Goal: Task Accomplishment & Management: Use online tool/utility

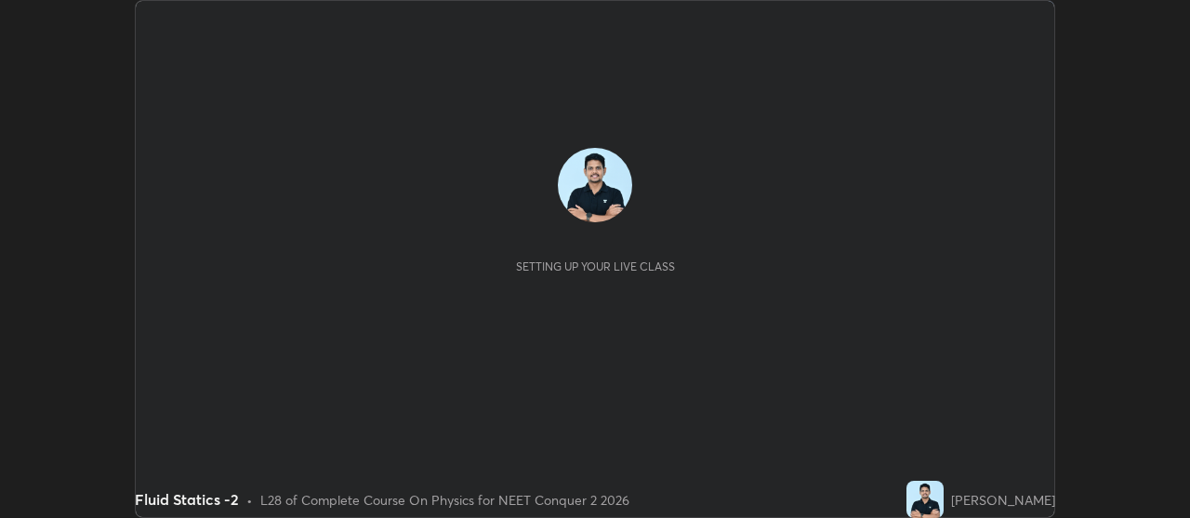
scroll to position [518, 1189]
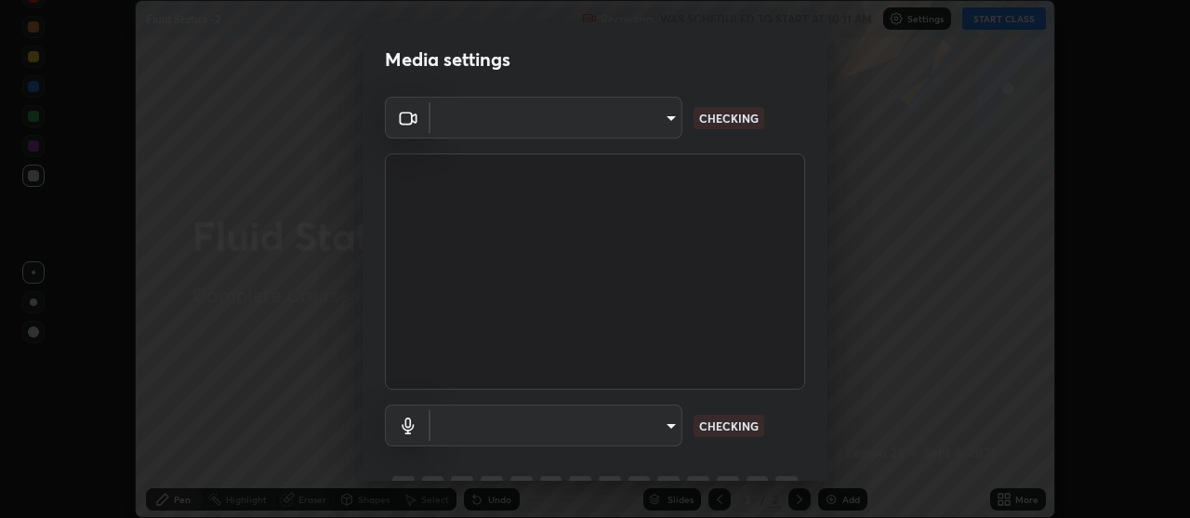
type input "b32c73f9f7383dfd5894755b812e900e91b535440668f828b547b286affdb2a7"
type input "communications"
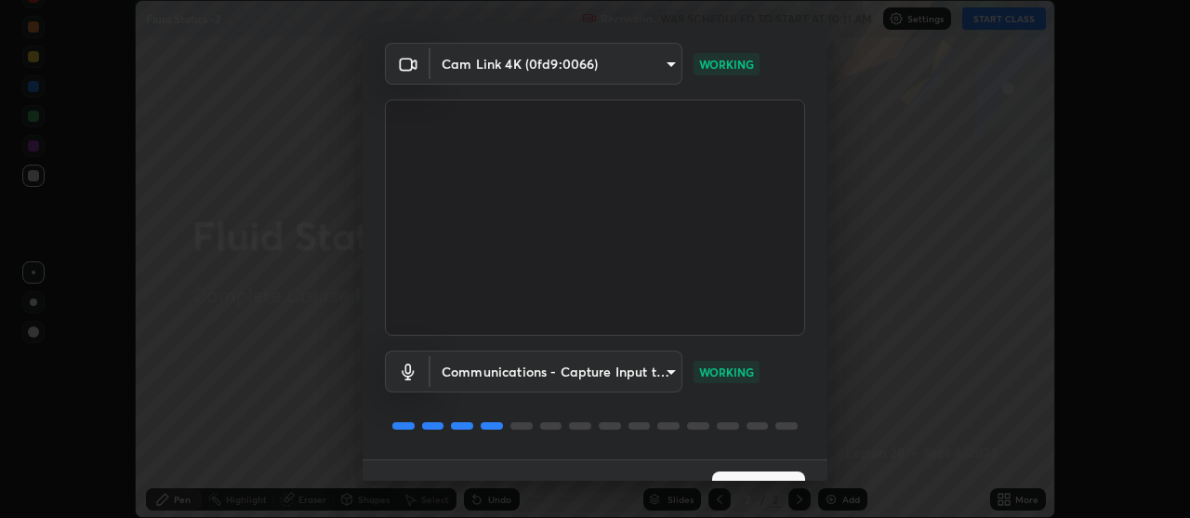
scroll to position [92, 0]
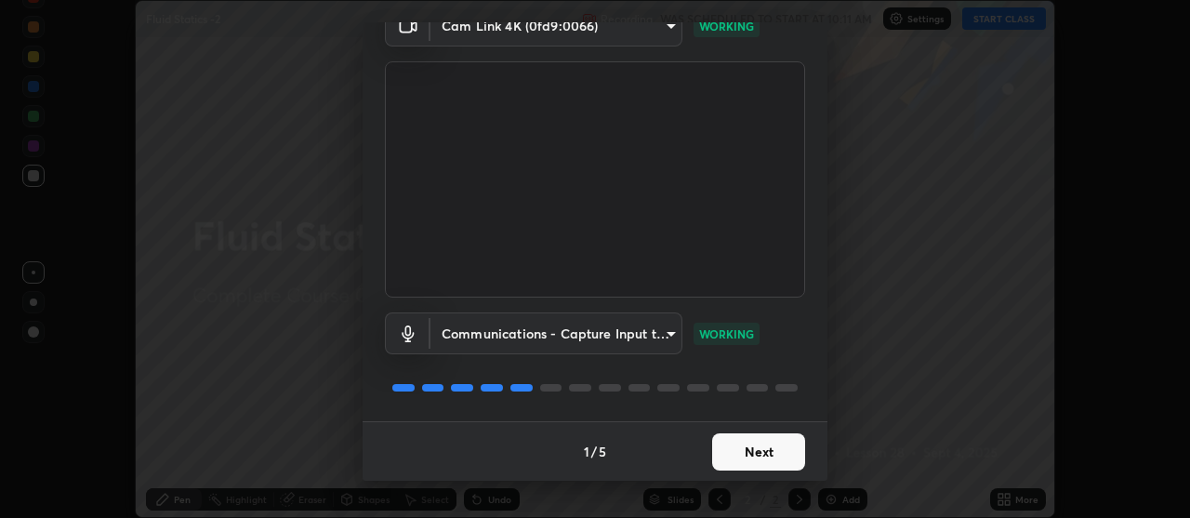
click at [773, 446] on button "Next" at bounding box center [758, 451] width 93 height 37
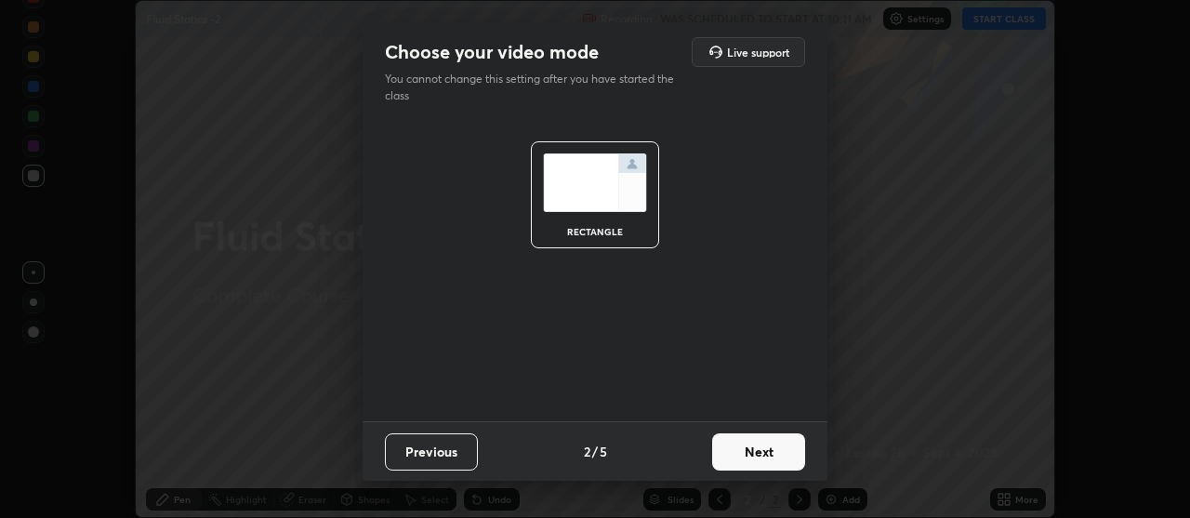
scroll to position [0, 0]
click at [771, 447] on button "Next" at bounding box center [758, 451] width 93 height 37
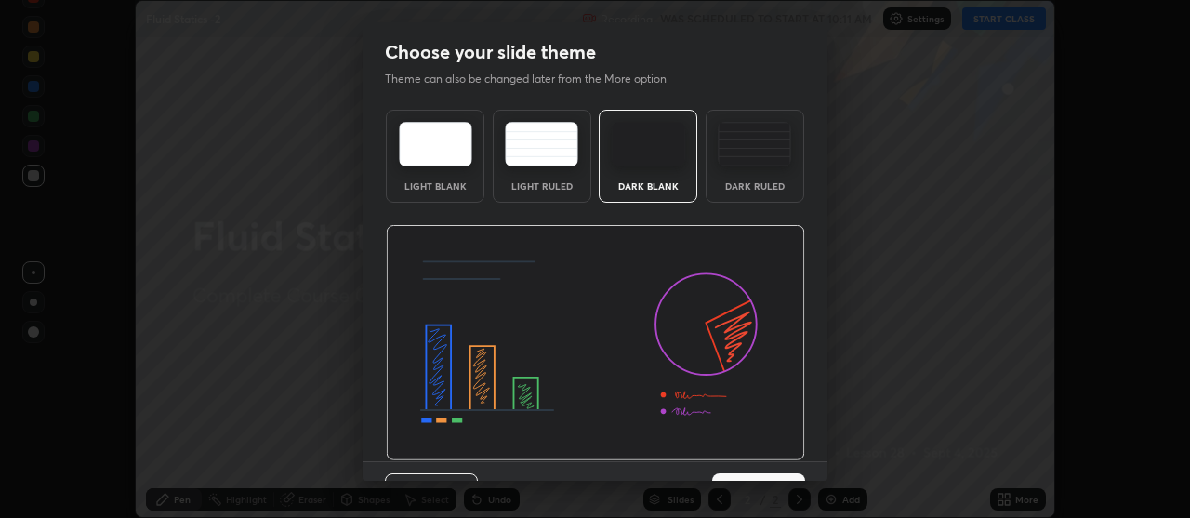
scroll to position [40, 0]
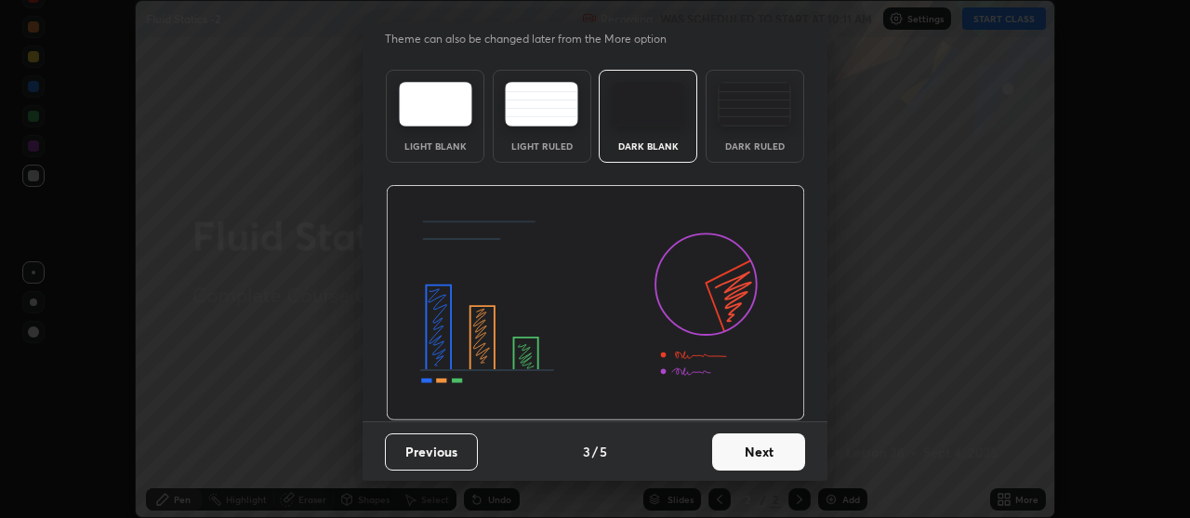
click at [759, 453] on button "Next" at bounding box center [758, 451] width 93 height 37
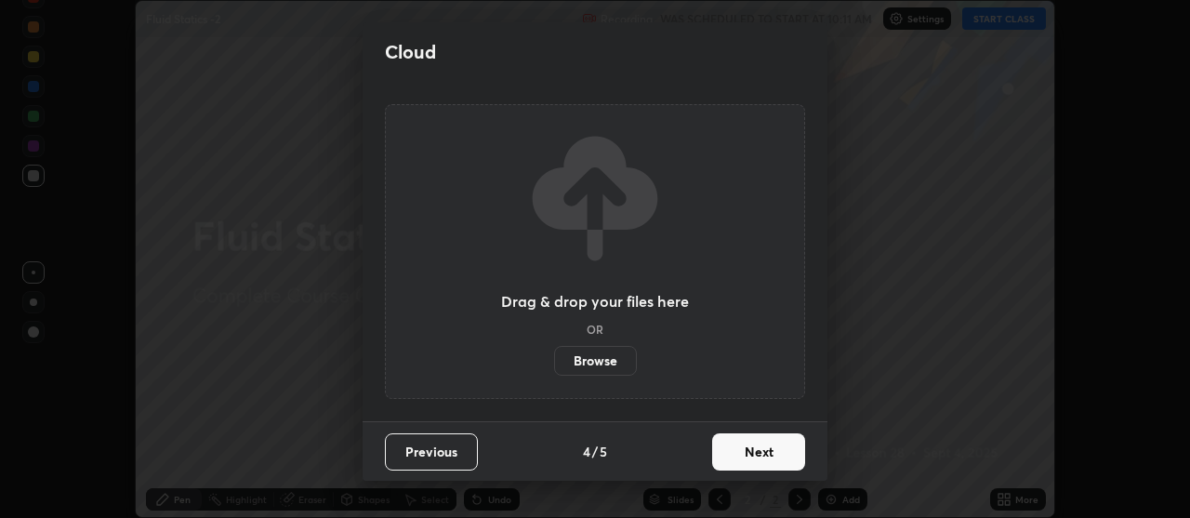
scroll to position [0, 0]
click at [759, 448] on button "Next" at bounding box center [758, 451] width 93 height 37
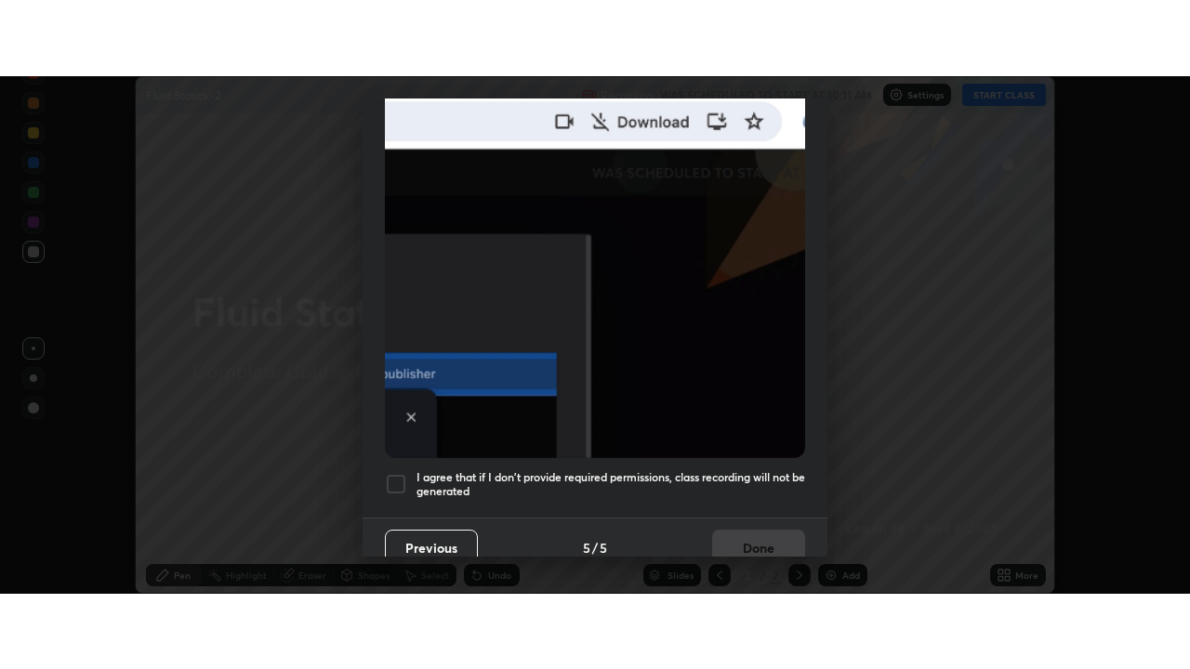
scroll to position [471, 0]
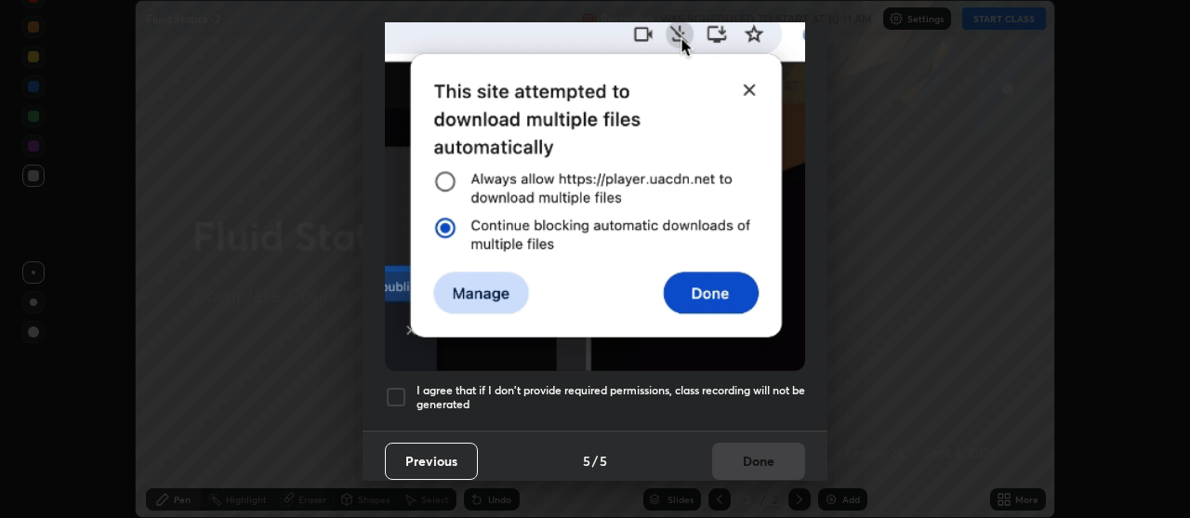
click at [402, 391] on div at bounding box center [396, 397] width 22 height 22
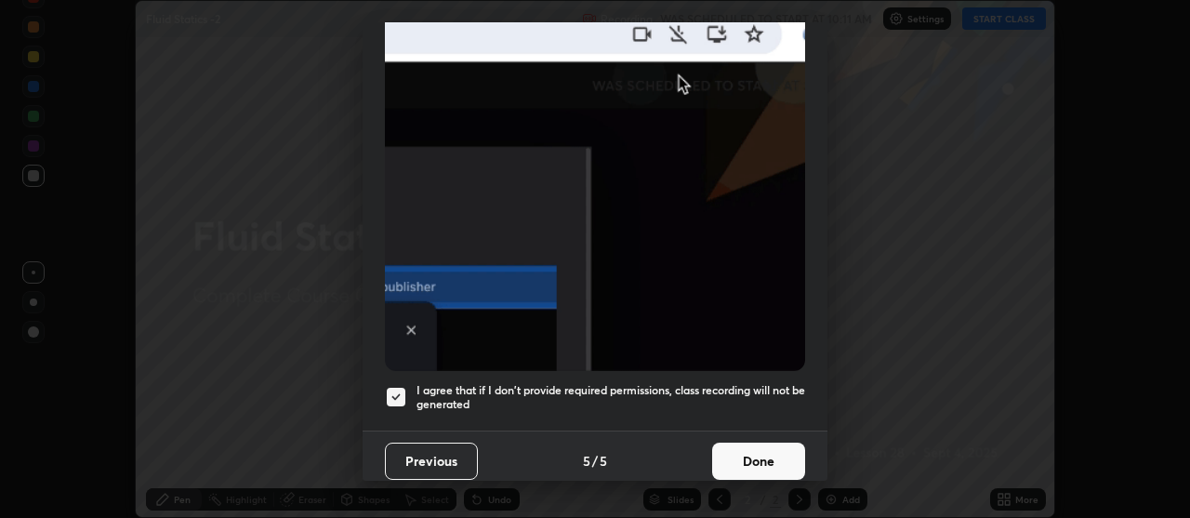
click at [774, 444] on button "Done" at bounding box center [758, 461] width 93 height 37
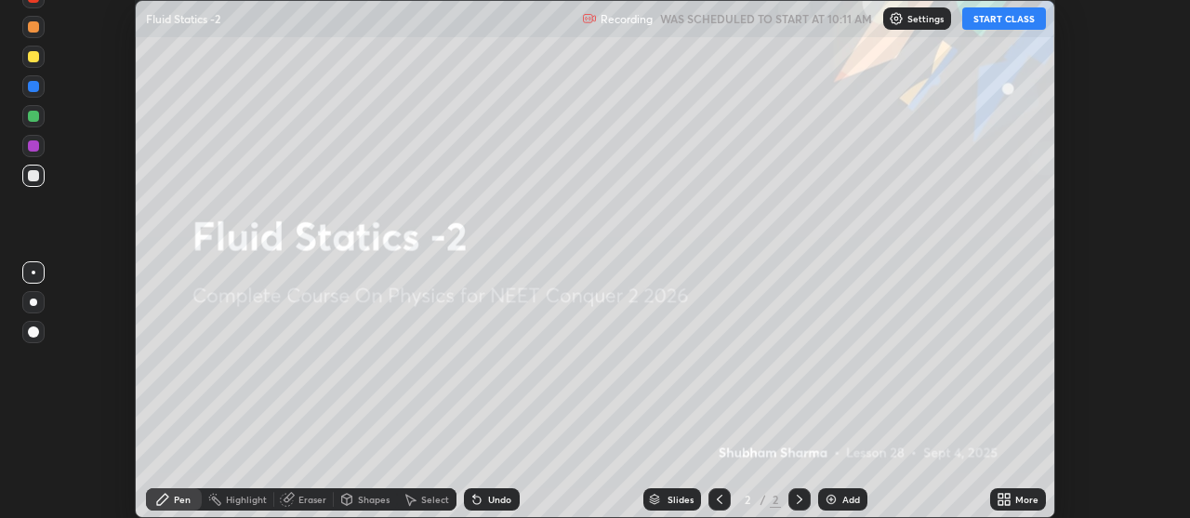
click at [1011, 19] on button "START CLASS" at bounding box center [1004, 18] width 84 height 22
click at [1024, 498] on div "More" at bounding box center [1026, 499] width 23 height 9
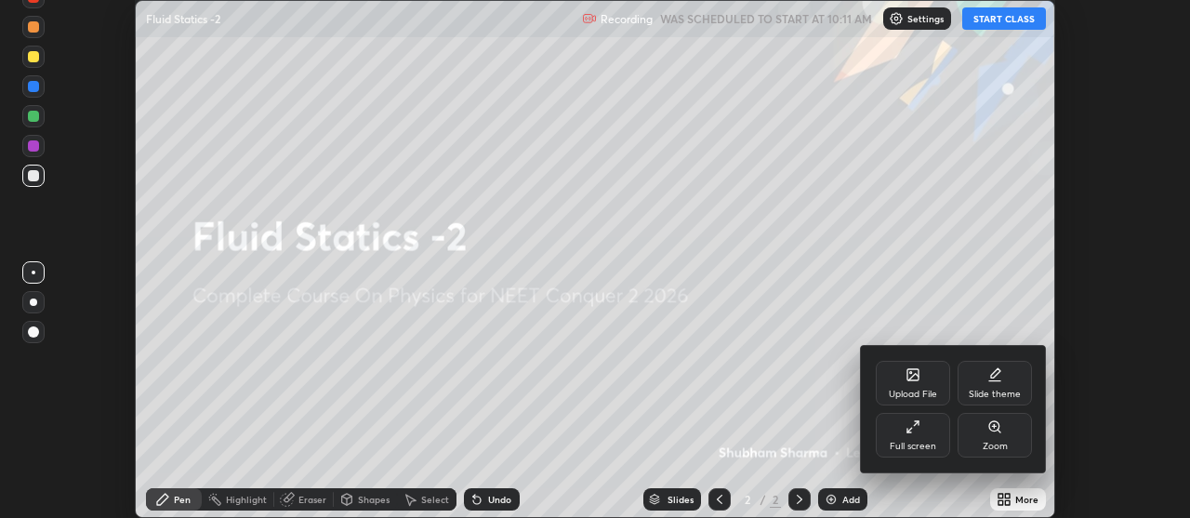
click at [925, 430] on div "Full screen" at bounding box center [913, 435] width 74 height 45
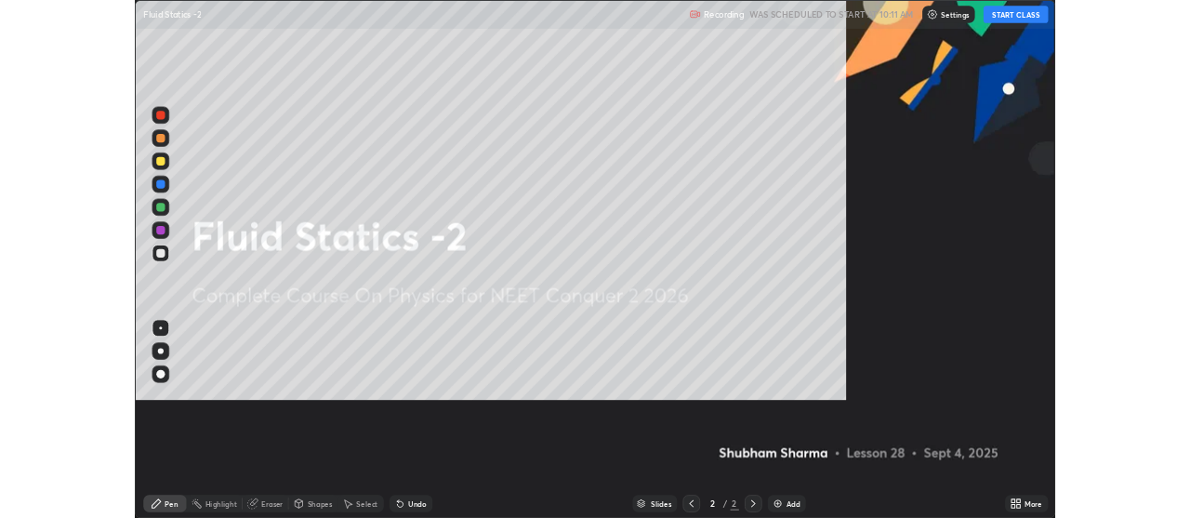
scroll to position [669, 1190]
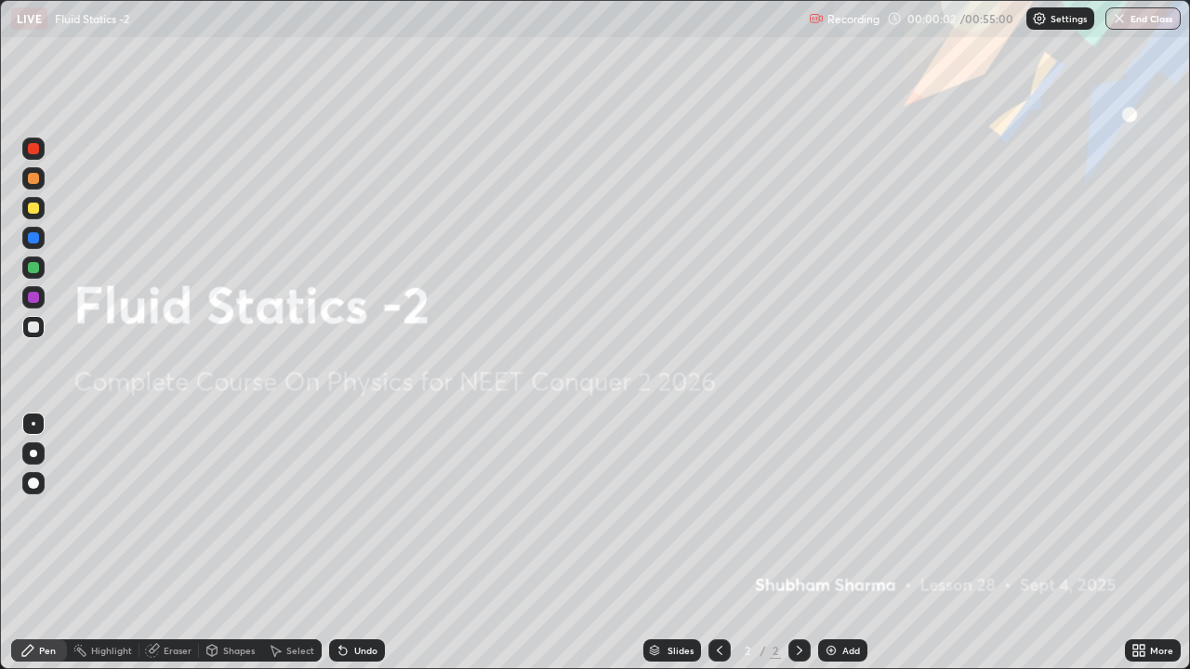
click at [847, 517] on div "Add" at bounding box center [851, 650] width 18 height 9
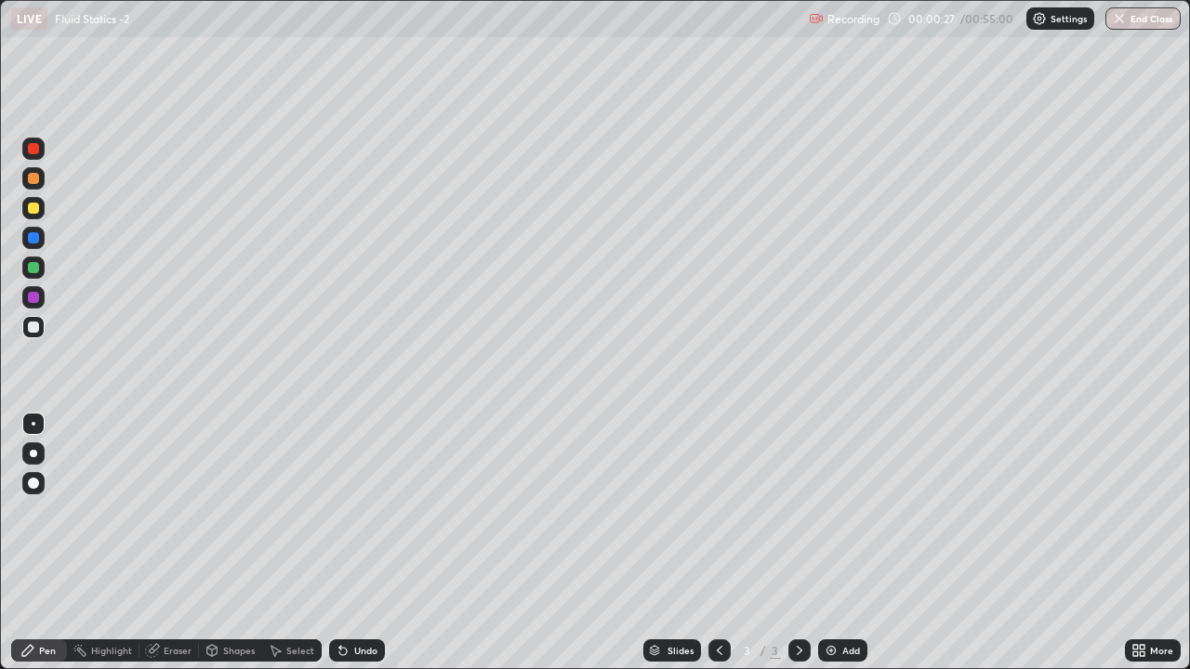
click at [343, 517] on icon at bounding box center [343, 650] width 15 height 15
click at [347, 517] on icon at bounding box center [343, 650] width 15 height 15
click at [36, 452] on div at bounding box center [33, 453] width 7 height 7
click at [363, 517] on div "Undo" at bounding box center [365, 650] width 23 height 9
click at [370, 517] on div "Undo" at bounding box center [357, 651] width 56 height 22
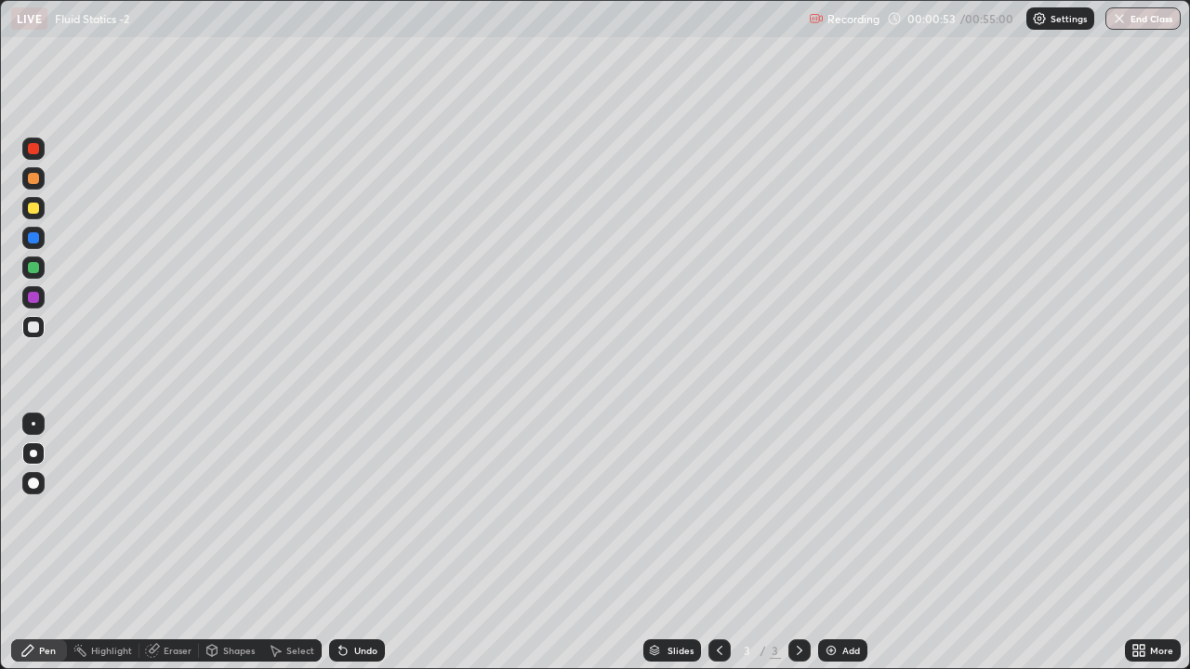
click at [364, 517] on div "Undo" at bounding box center [365, 650] width 23 height 9
click at [236, 517] on div "Shapes" at bounding box center [239, 650] width 32 height 9
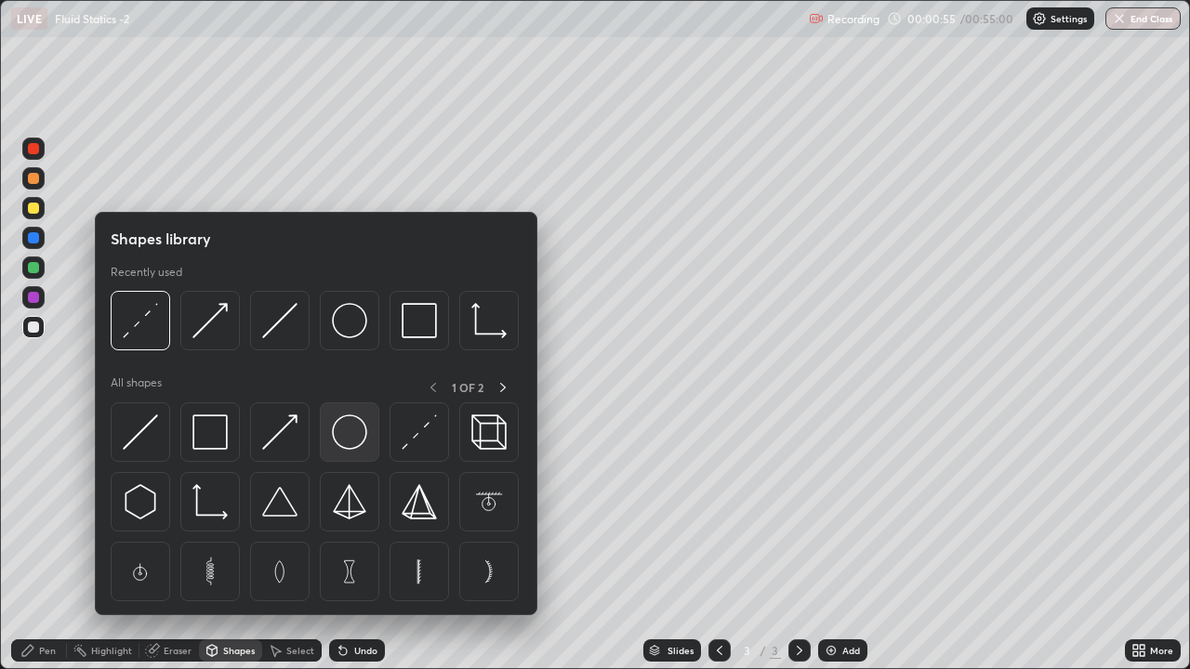
click at [351, 434] on img at bounding box center [349, 432] width 35 height 35
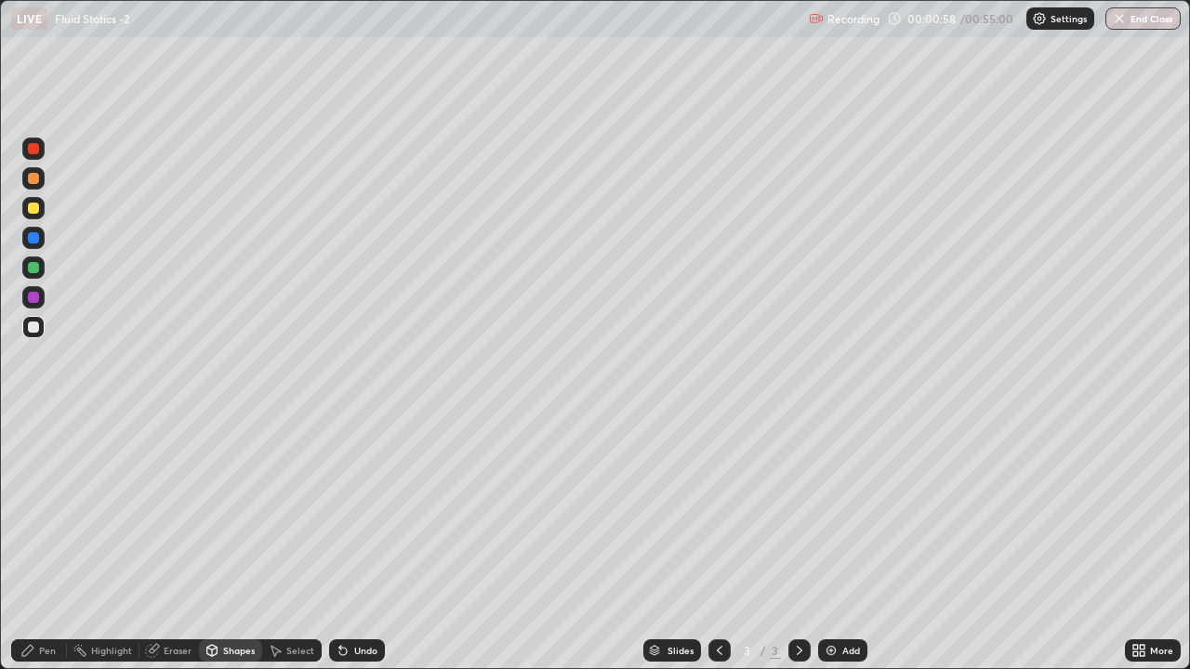
click at [240, 517] on div "Shapes" at bounding box center [230, 651] width 63 height 22
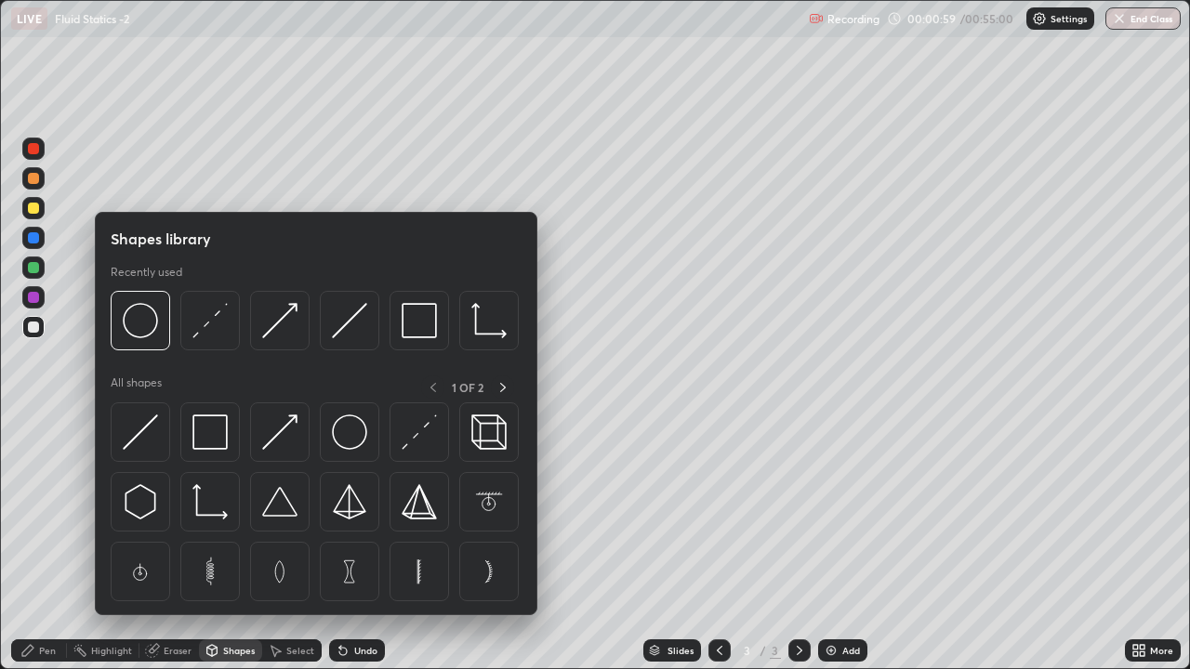
click at [339, 324] on img at bounding box center [349, 320] width 35 height 35
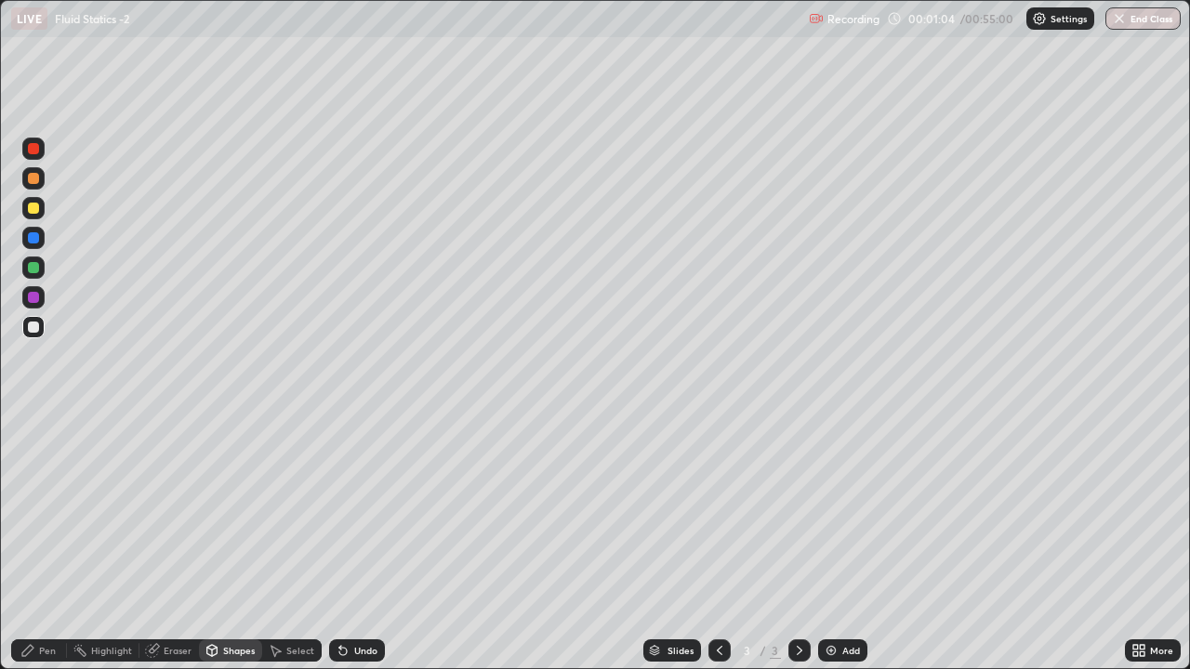
click at [246, 517] on div "Shapes" at bounding box center [239, 650] width 32 height 9
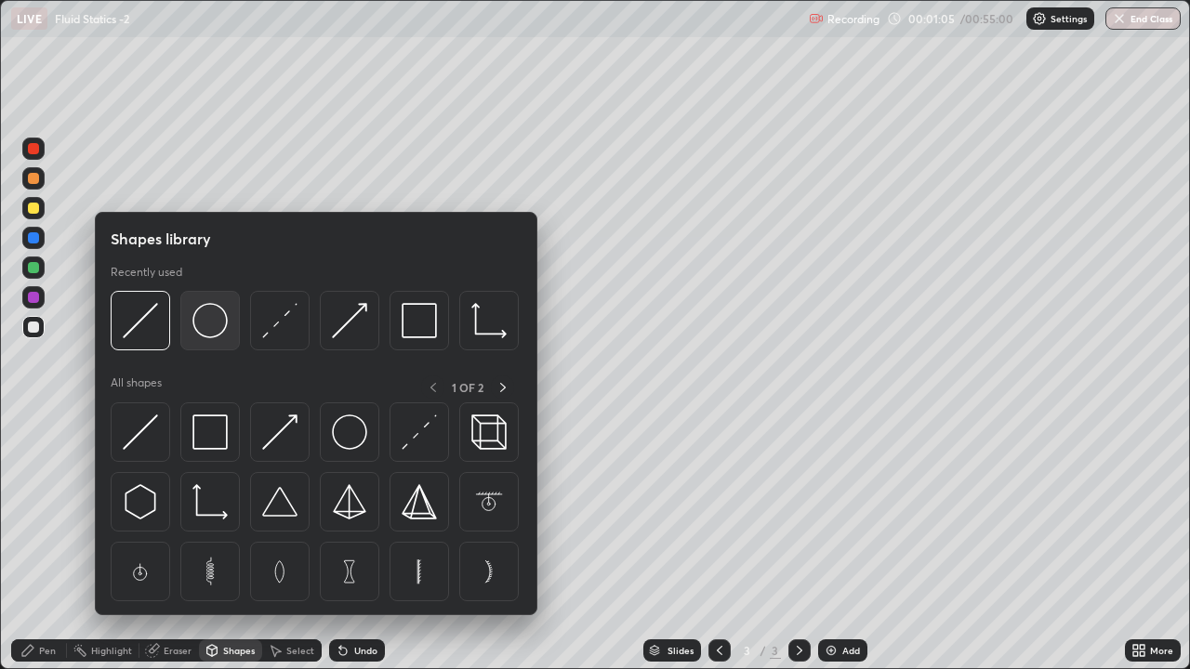
click at [216, 337] on img at bounding box center [209, 320] width 35 height 35
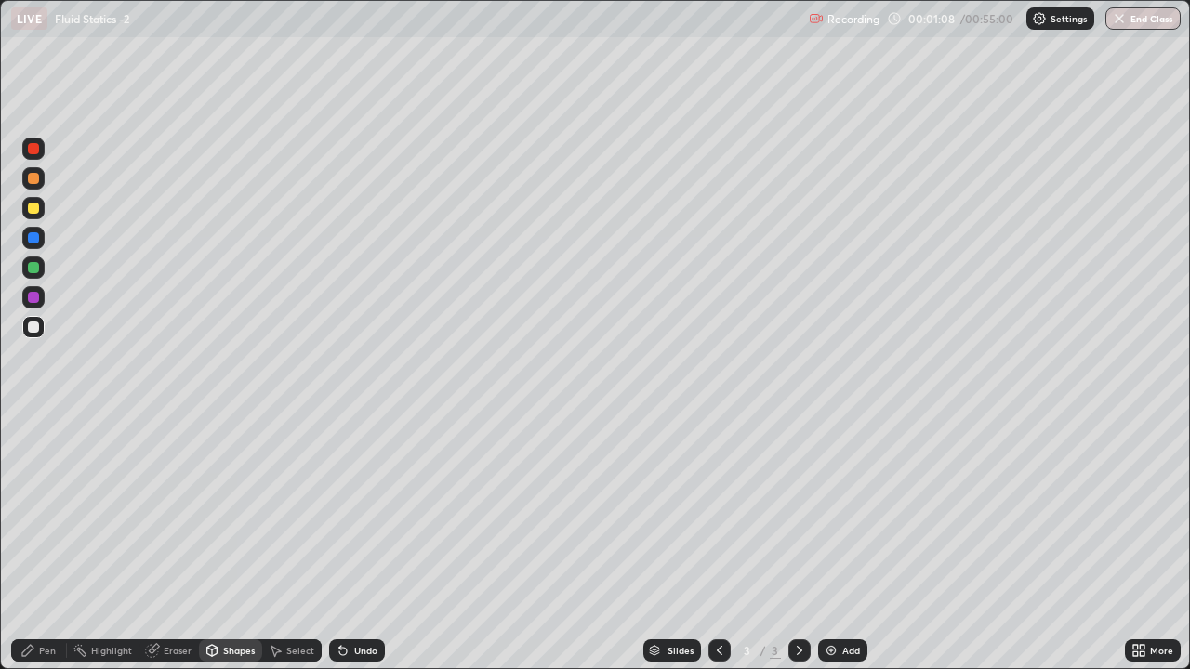
click at [355, 517] on div "Undo" at bounding box center [365, 650] width 23 height 9
click at [158, 517] on icon at bounding box center [152, 650] width 15 height 15
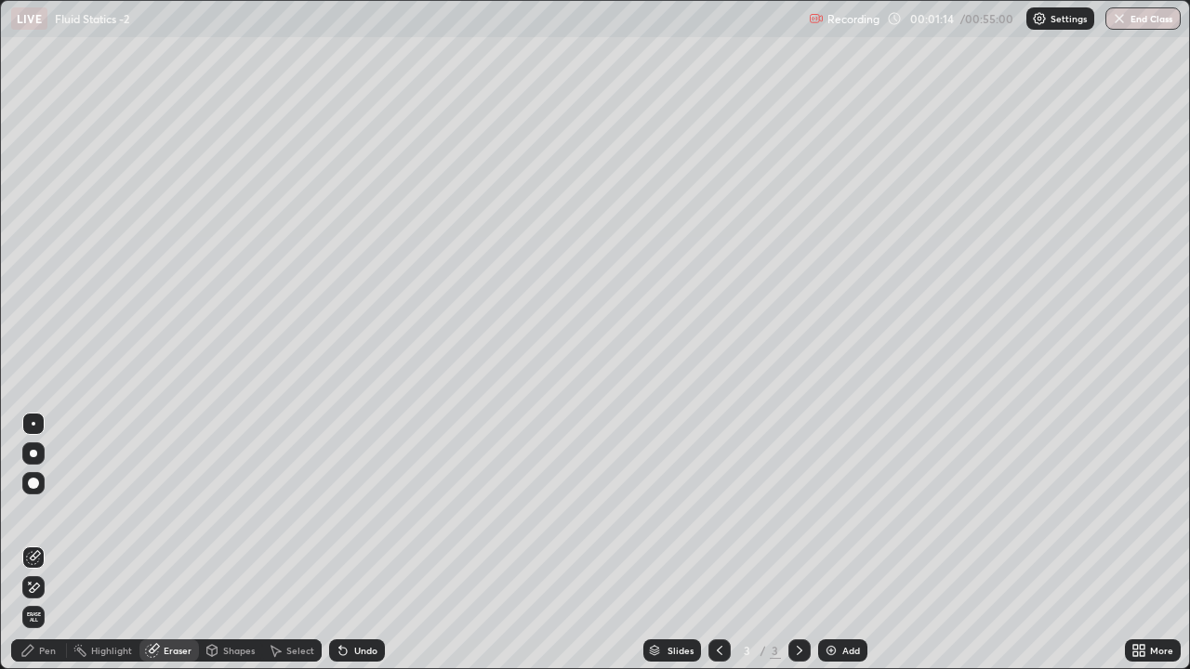
click at [38, 517] on icon at bounding box center [33, 557] width 15 height 15
click at [41, 517] on div "Pen" at bounding box center [47, 650] width 17 height 9
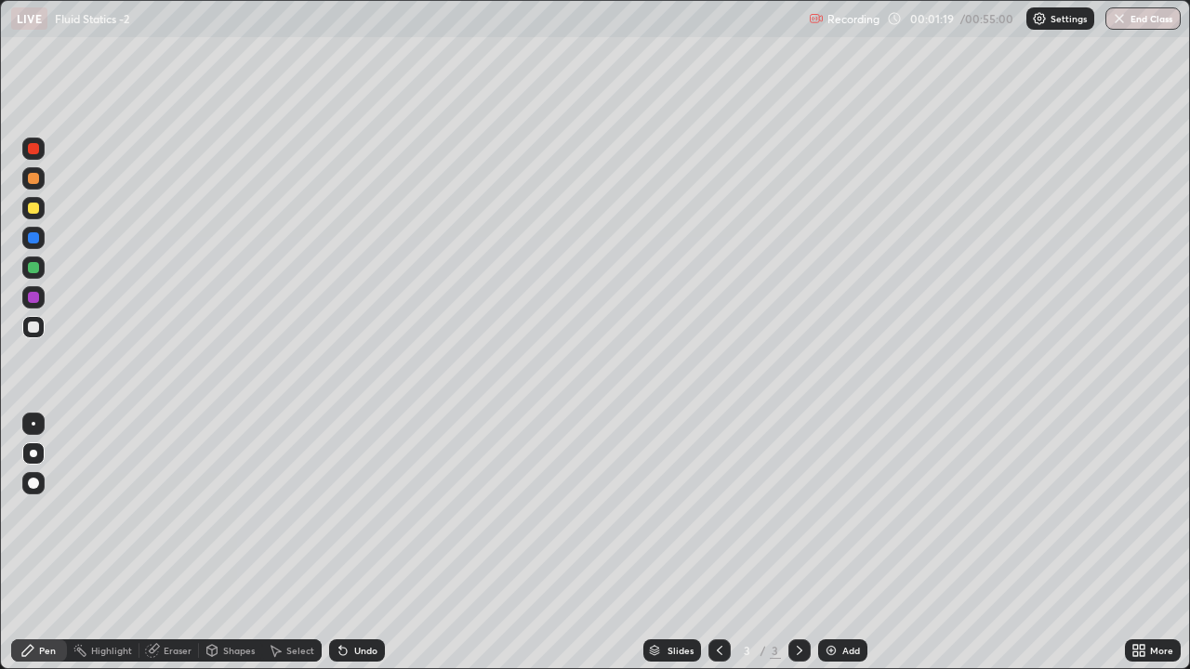
click at [34, 237] on div at bounding box center [33, 237] width 11 height 11
click at [234, 517] on div "Shapes" at bounding box center [239, 650] width 32 height 9
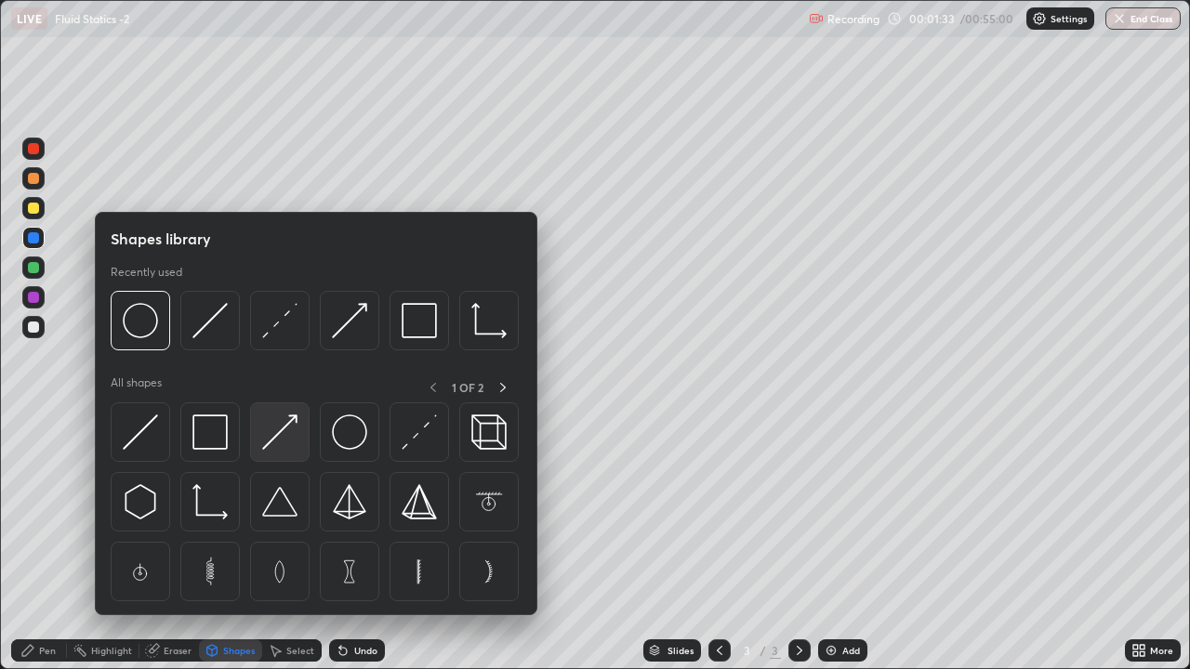
click at [283, 439] on img at bounding box center [279, 432] width 35 height 35
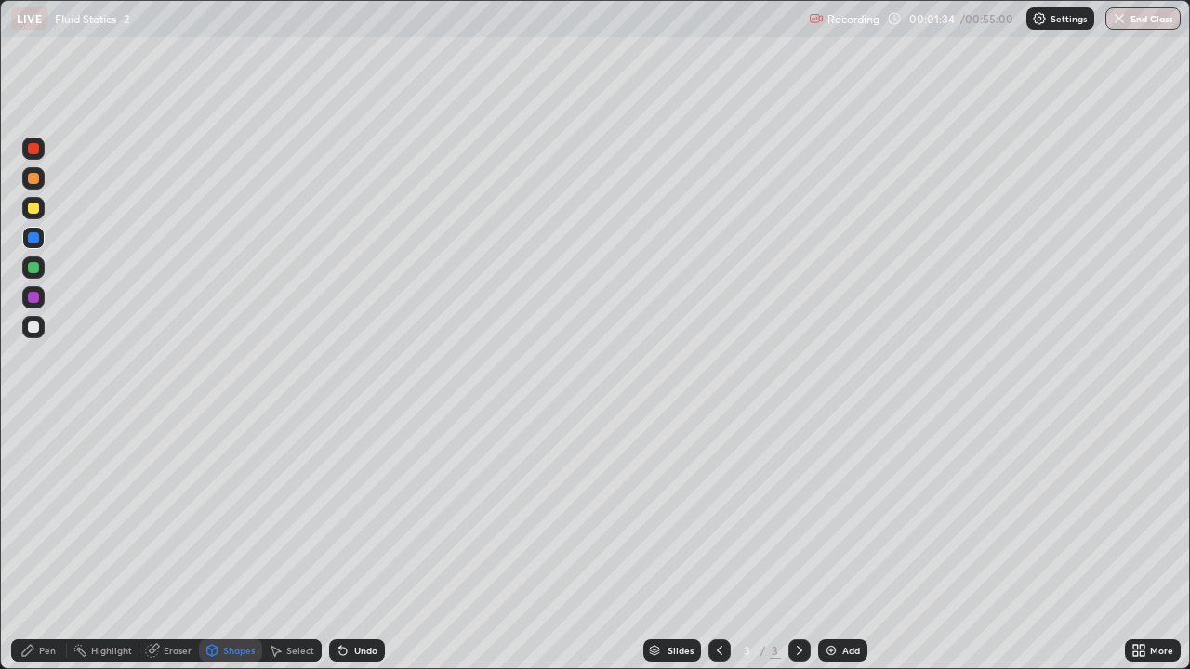
click at [36, 324] on div at bounding box center [33, 327] width 11 height 11
click at [39, 517] on div "Pen" at bounding box center [47, 650] width 17 height 9
click at [220, 517] on div "Shapes" at bounding box center [230, 651] width 63 height 22
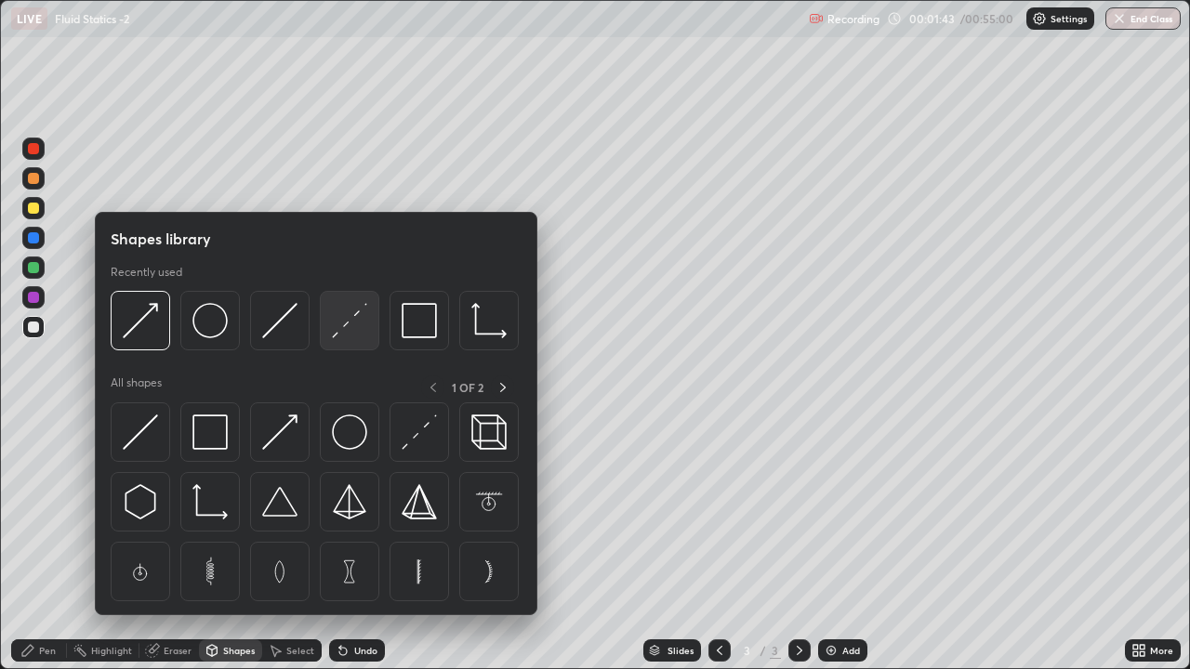
click at [337, 327] on img at bounding box center [349, 320] width 35 height 35
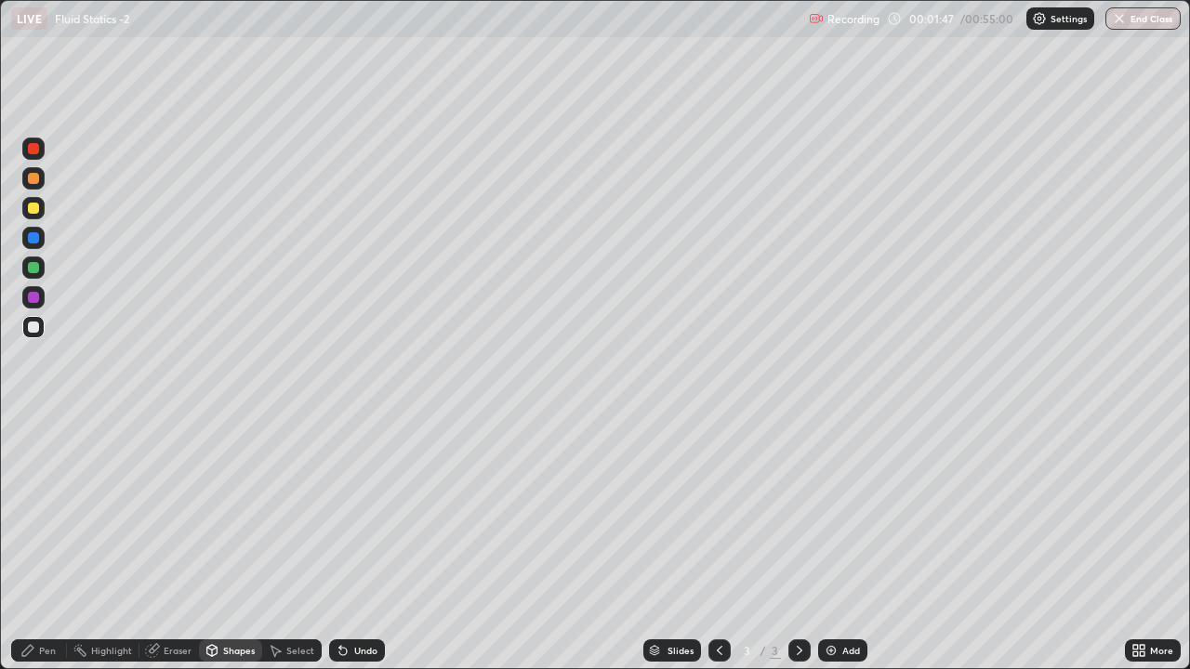
click at [52, 517] on div "Pen" at bounding box center [47, 650] width 17 height 9
click at [229, 517] on div "Shapes" at bounding box center [239, 650] width 32 height 9
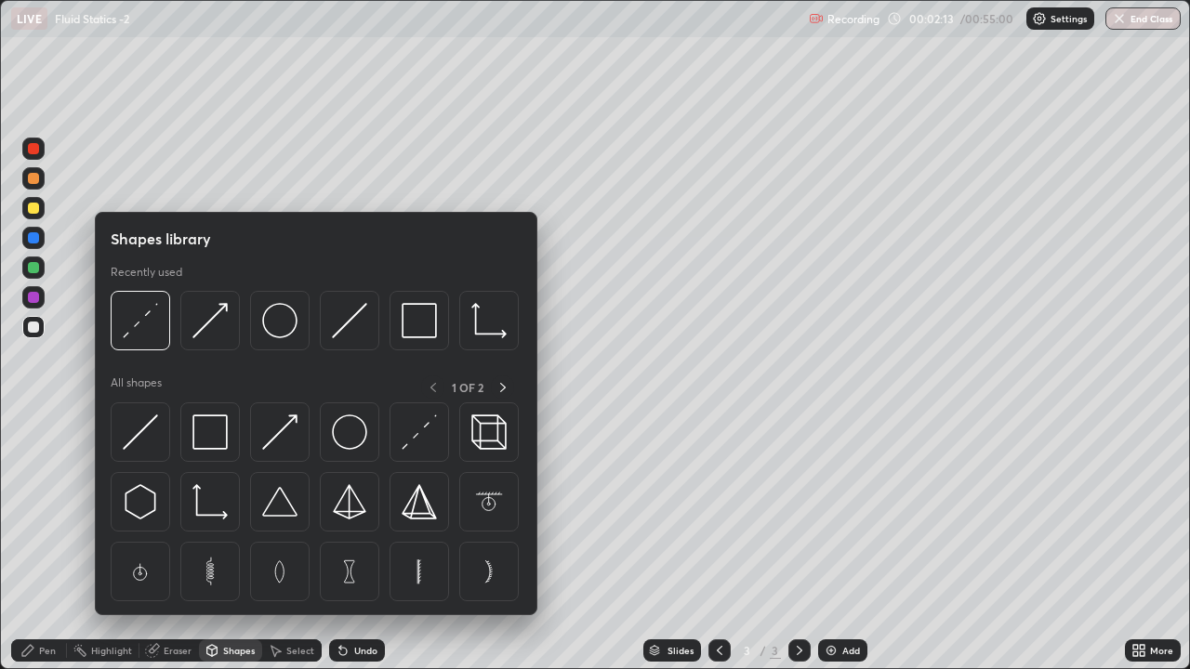
click at [296, 517] on div "Select" at bounding box center [300, 650] width 28 height 9
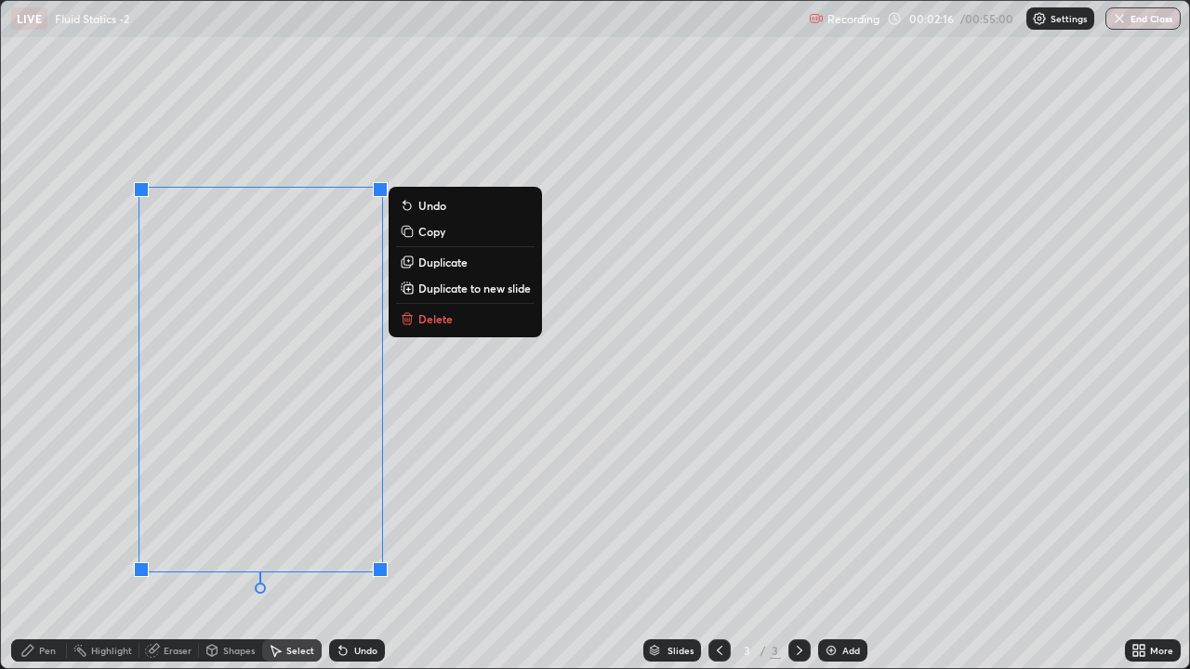
click at [101, 181] on div "0 ° Undo Copy Duplicate Duplicate to new slide Delete" at bounding box center [595, 335] width 1188 height 668
click at [233, 510] on div "0 ° Undo Copy Duplicate Duplicate to new slide Delete" at bounding box center [595, 335] width 1188 height 668
click at [430, 232] on p "Copy" at bounding box center [431, 231] width 27 height 15
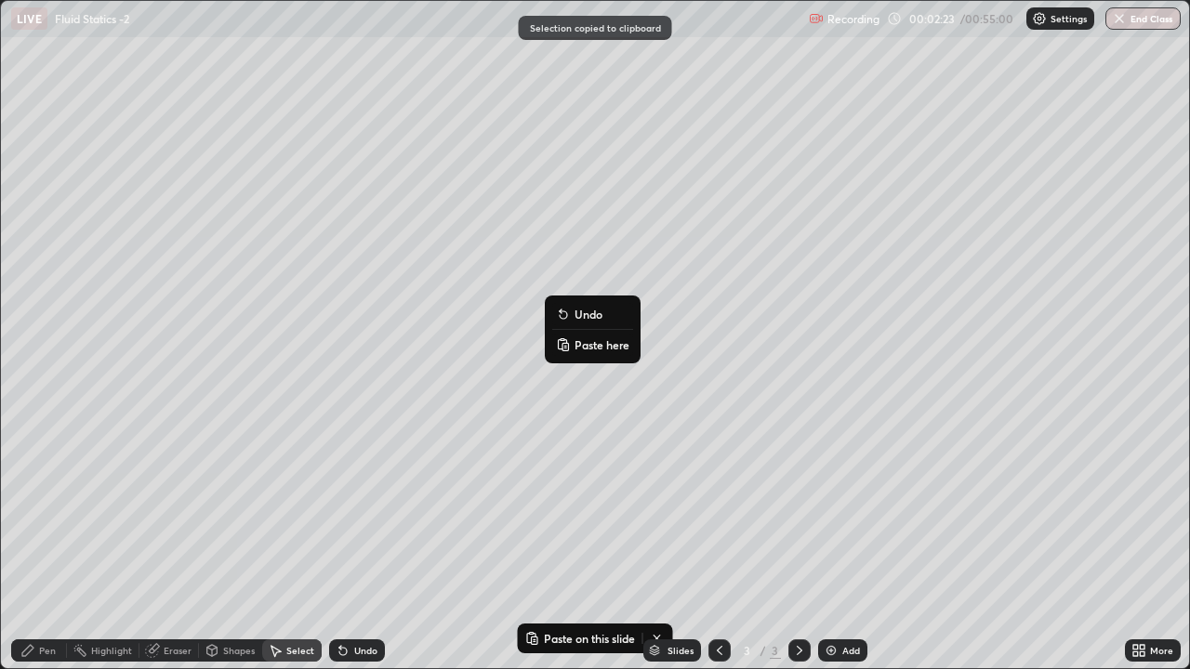
click at [580, 350] on p "Paste here" at bounding box center [602, 344] width 55 height 15
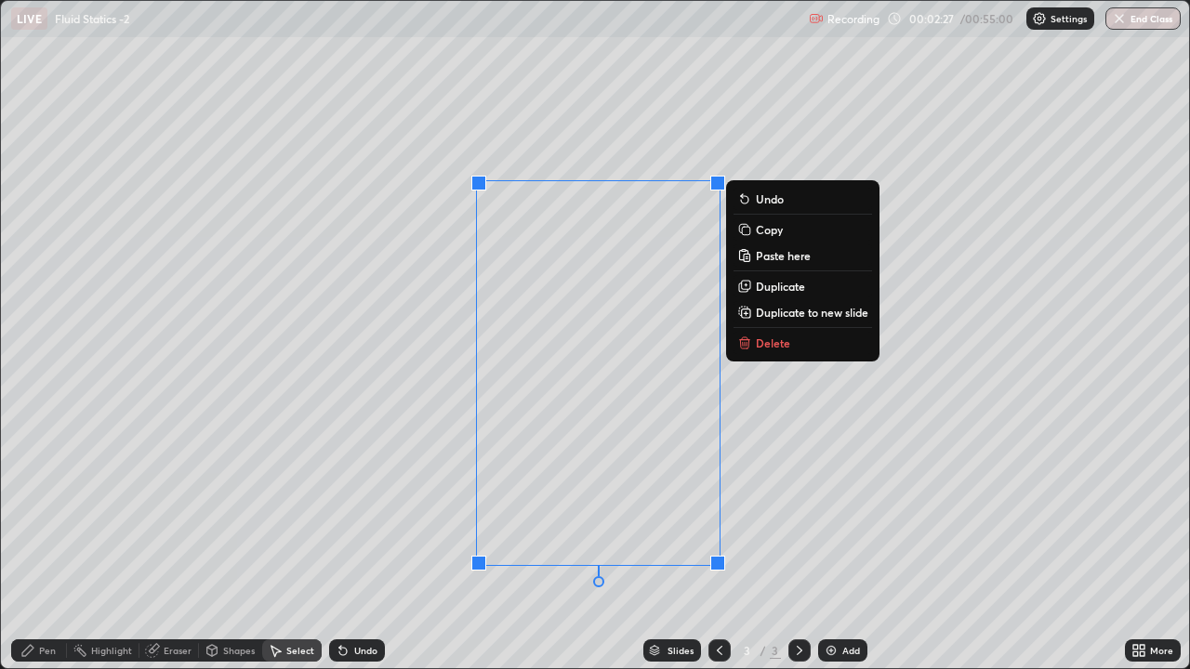
click at [62, 517] on div "Pen" at bounding box center [39, 651] width 56 height 22
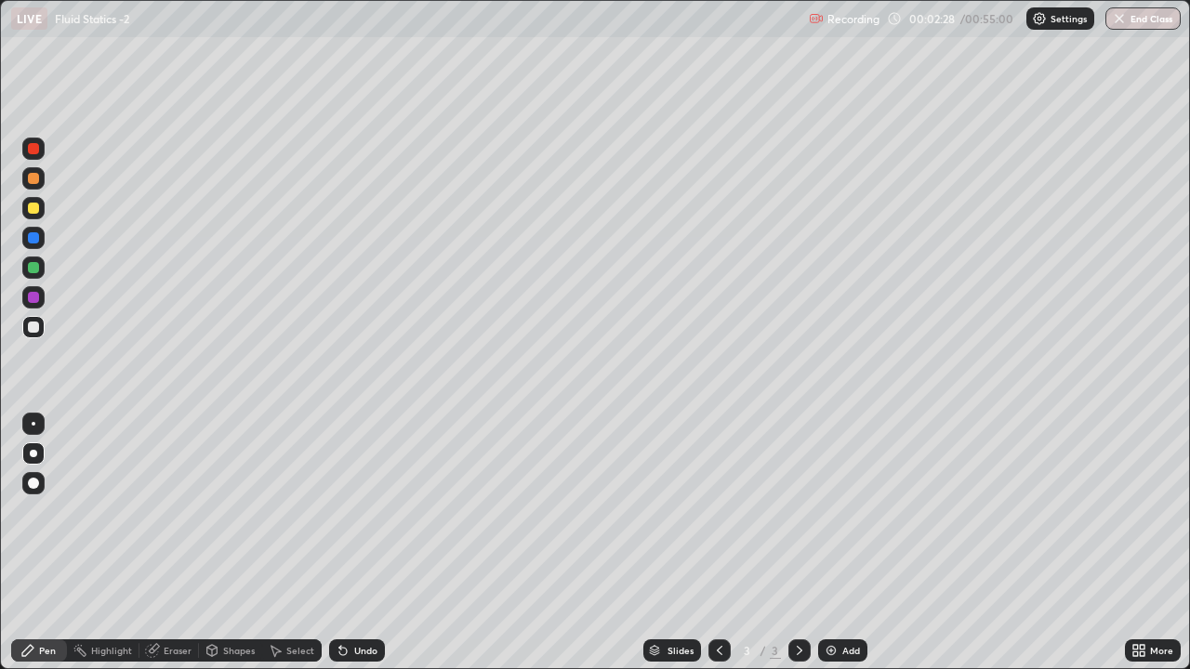
click at [34, 327] on div at bounding box center [33, 327] width 11 height 11
click at [169, 517] on div "Eraser" at bounding box center [178, 650] width 28 height 9
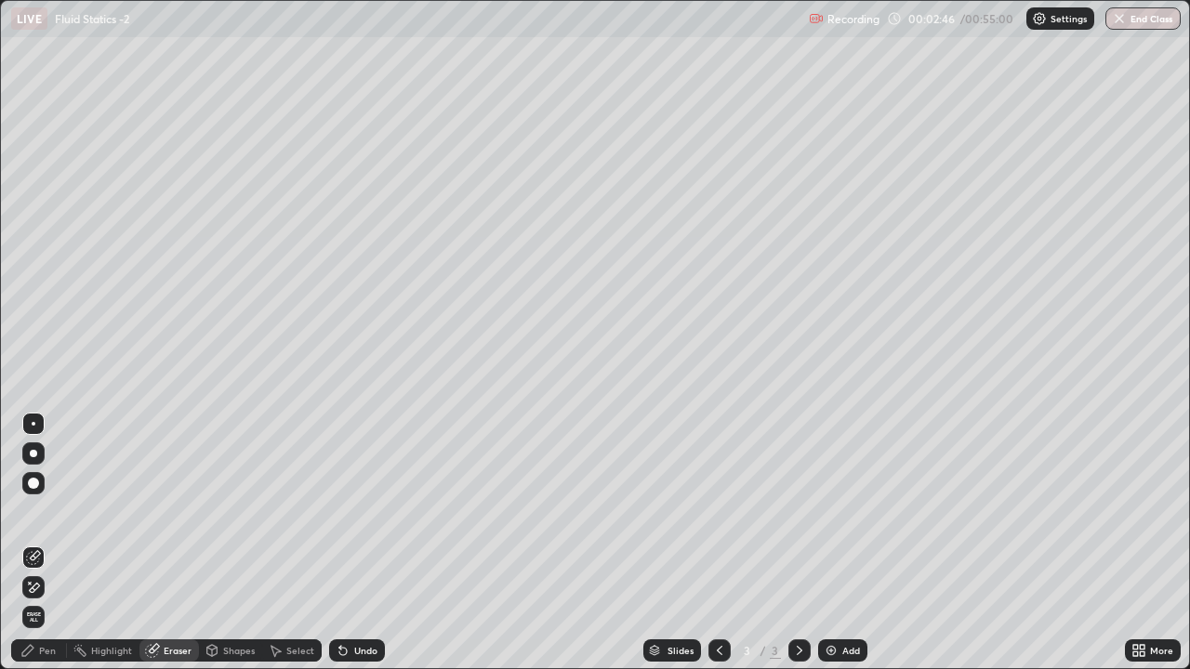
click at [49, 517] on div "Pen" at bounding box center [39, 651] width 56 height 22
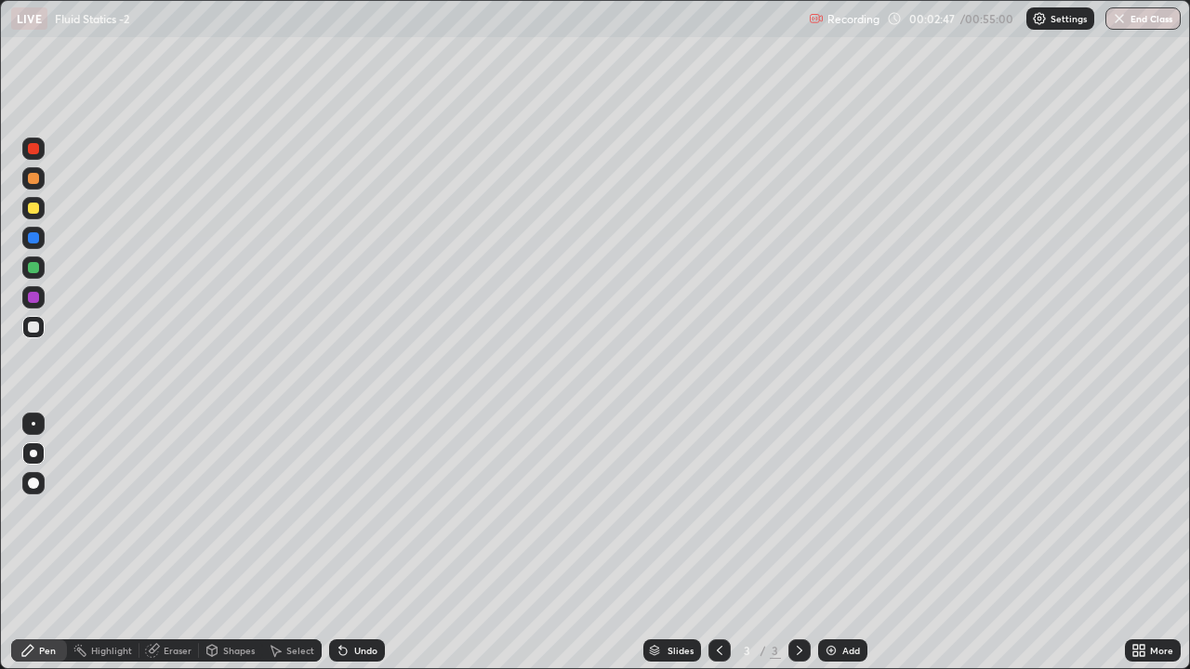
click at [36, 245] on div at bounding box center [33, 238] width 22 height 22
click at [227, 517] on div "Shapes" at bounding box center [239, 650] width 32 height 9
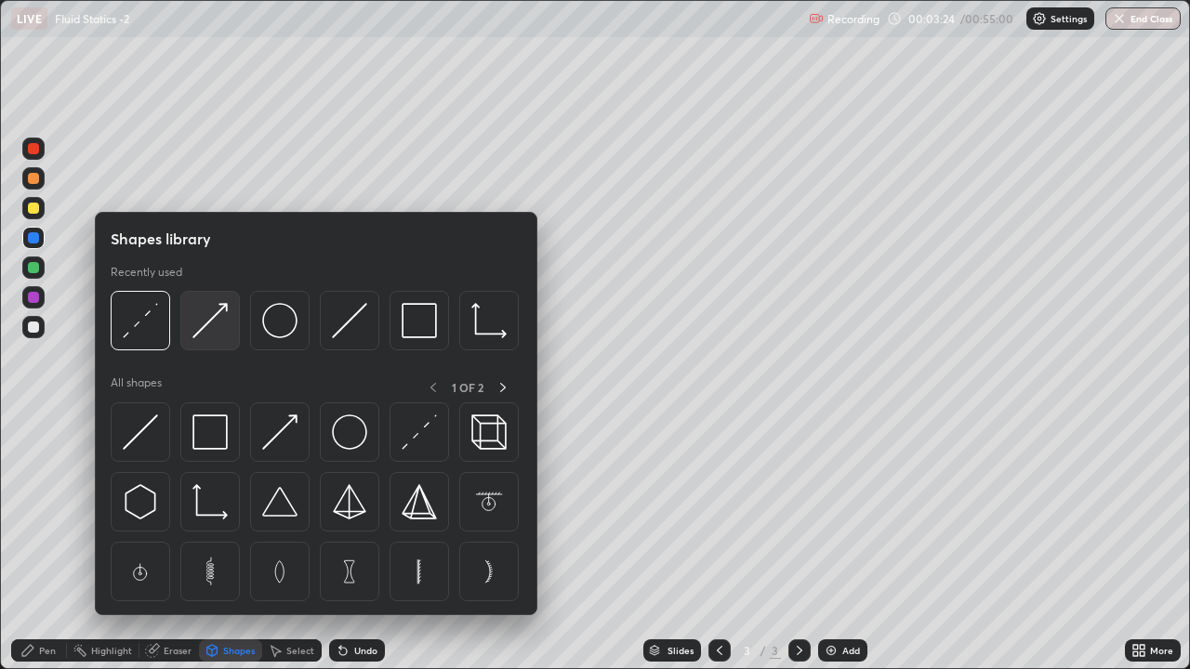
click at [208, 329] on img at bounding box center [209, 320] width 35 height 35
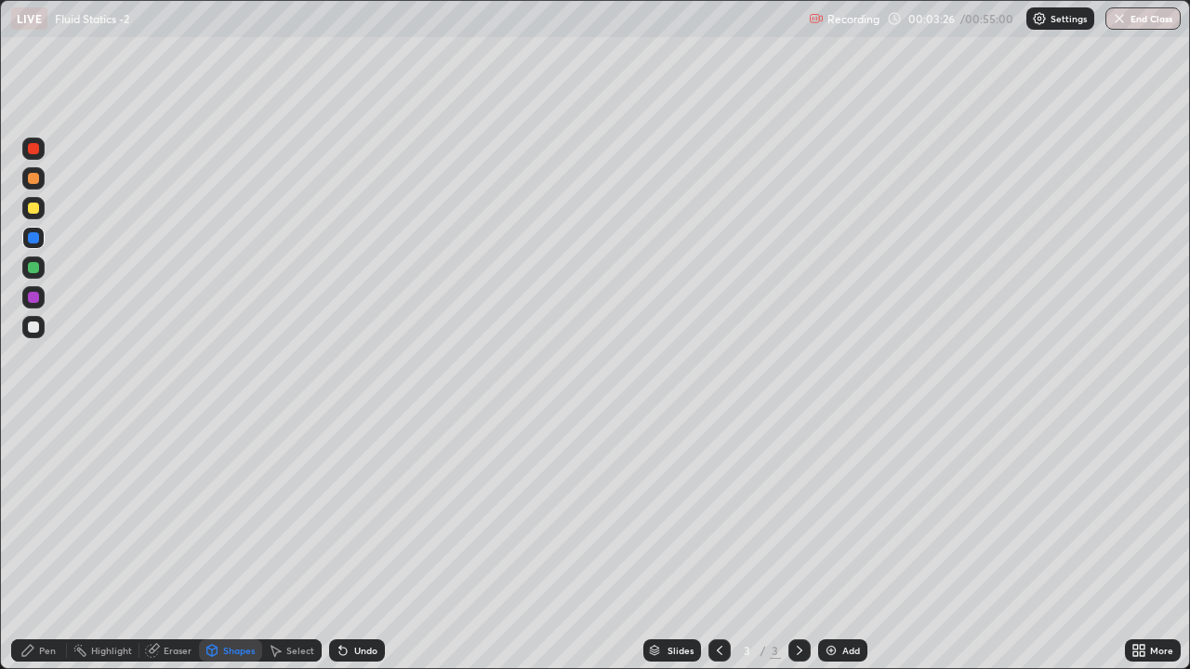
click at [238, 517] on div "Shapes" at bounding box center [239, 650] width 32 height 9
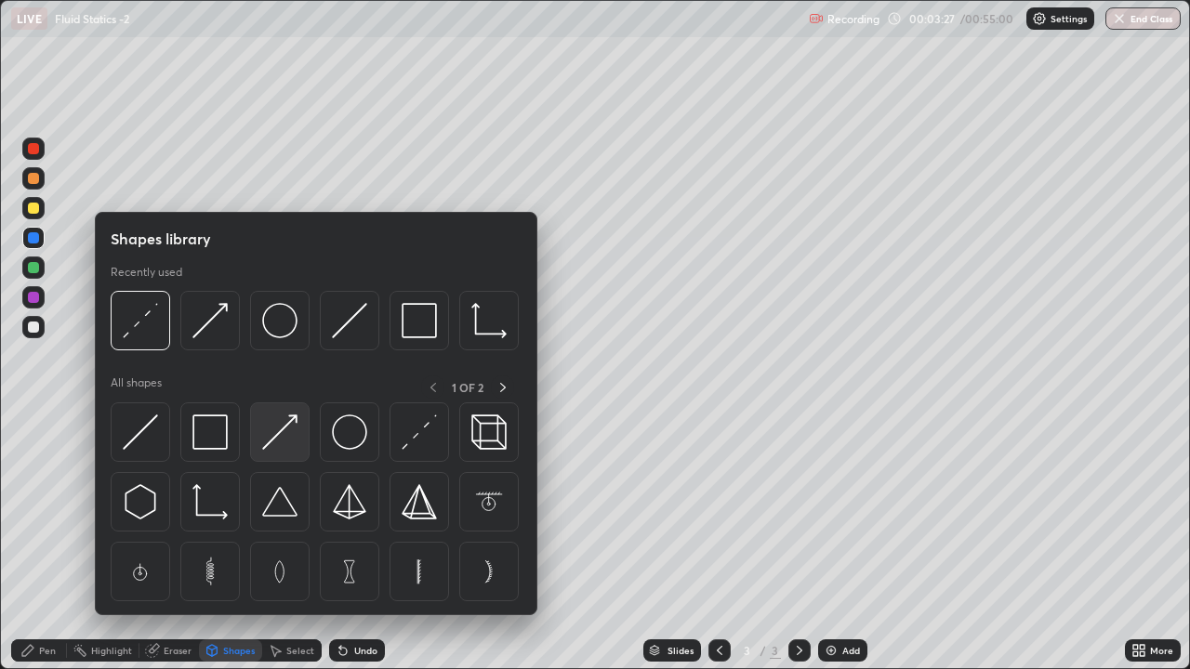
click at [284, 439] on img at bounding box center [279, 432] width 35 height 35
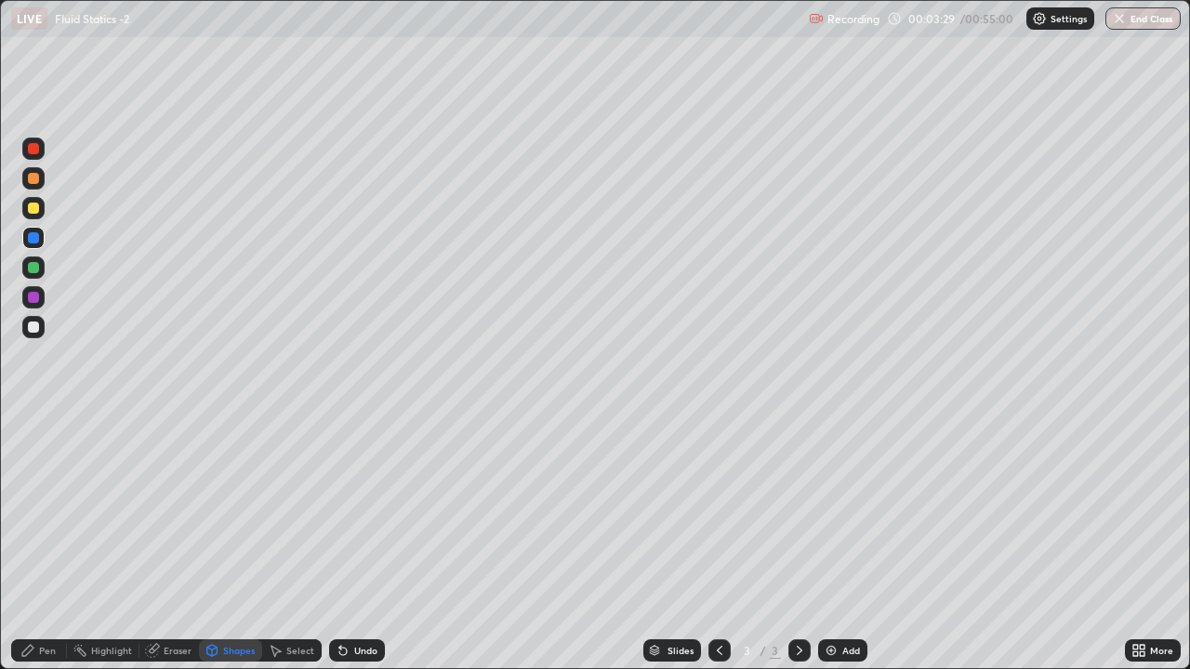
click at [37, 327] on div at bounding box center [33, 327] width 11 height 11
click at [354, 517] on div "Undo" at bounding box center [365, 650] width 23 height 9
click at [52, 517] on div "Pen" at bounding box center [47, 650] width 17 height 9
click at [177, 517] on div "Eraser" at bounding box center [178, 650] width 28 height 9
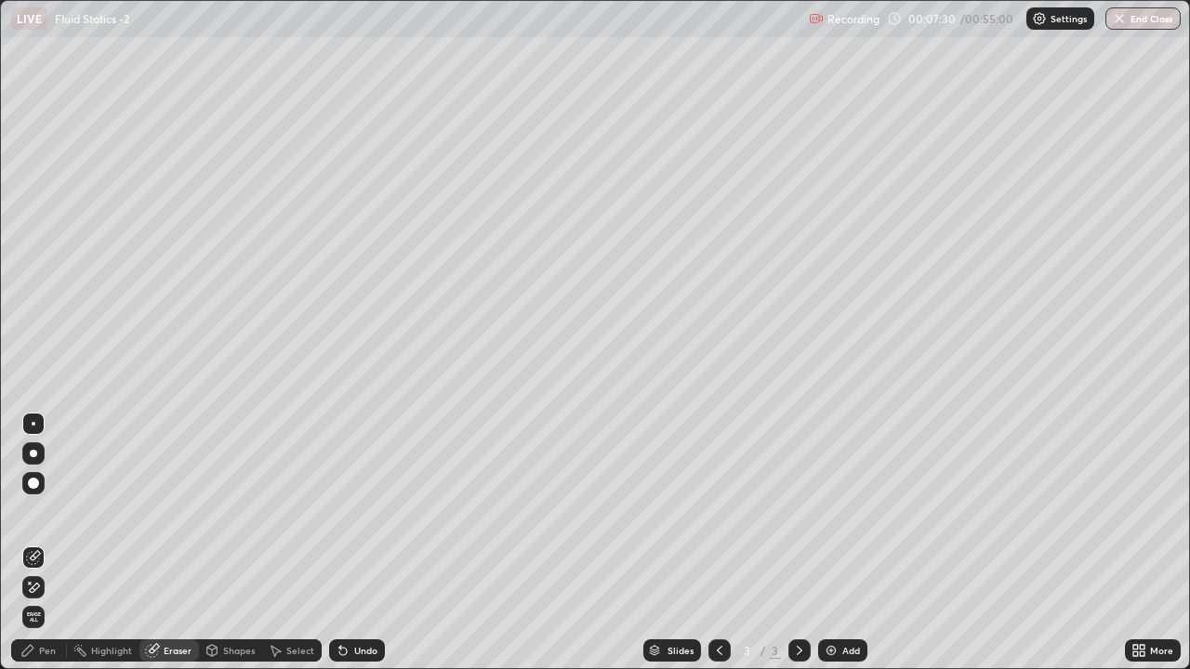
click at [42, 517] on div "Pen" at bounding box center [47, 650] width 17 height 9
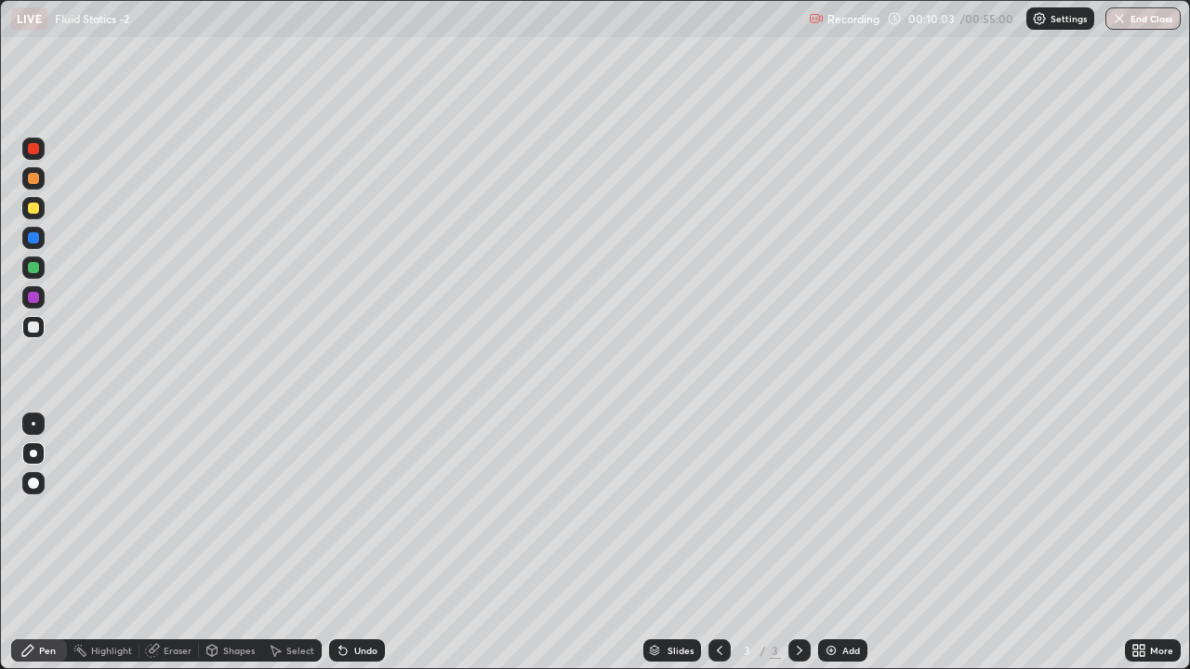
click at [858, 517] on div "Add" at bounding box center [851, 650] width 18 height 9
click at [718, 517] on icon at bounding box center [719, 650] width 15 height 15
click at [717, 517] on icon at bounding box center [720, 650] width 6 height 9
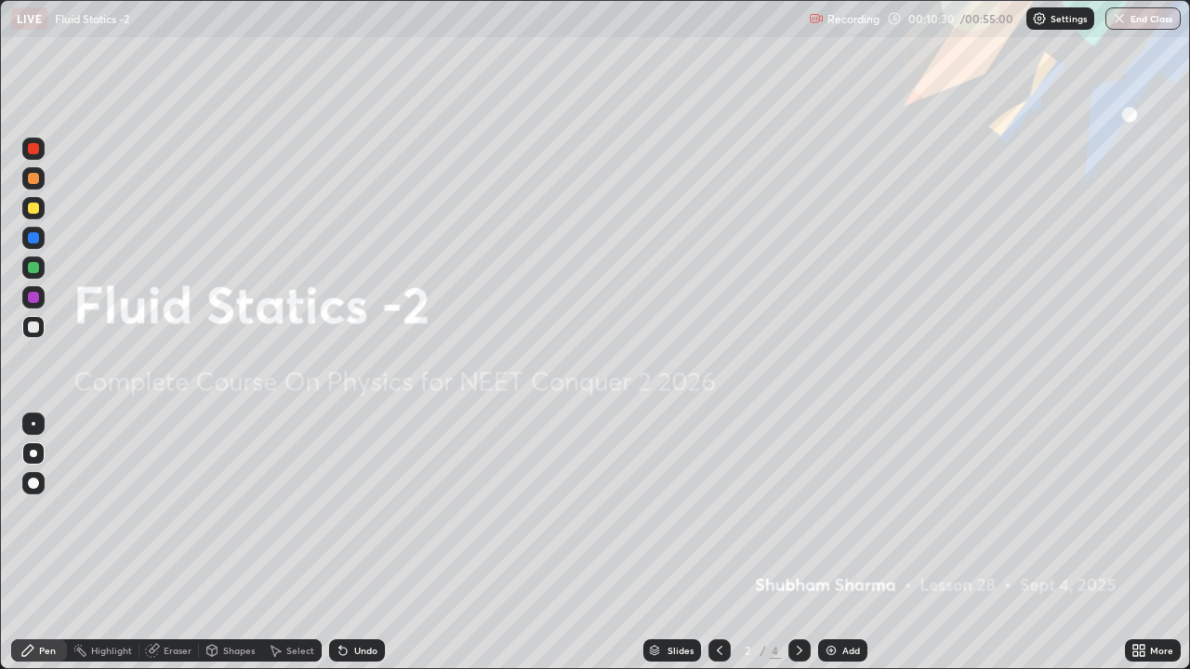
click at [799, 517] on icon at bounding box center [799, 650] width 15 height 15
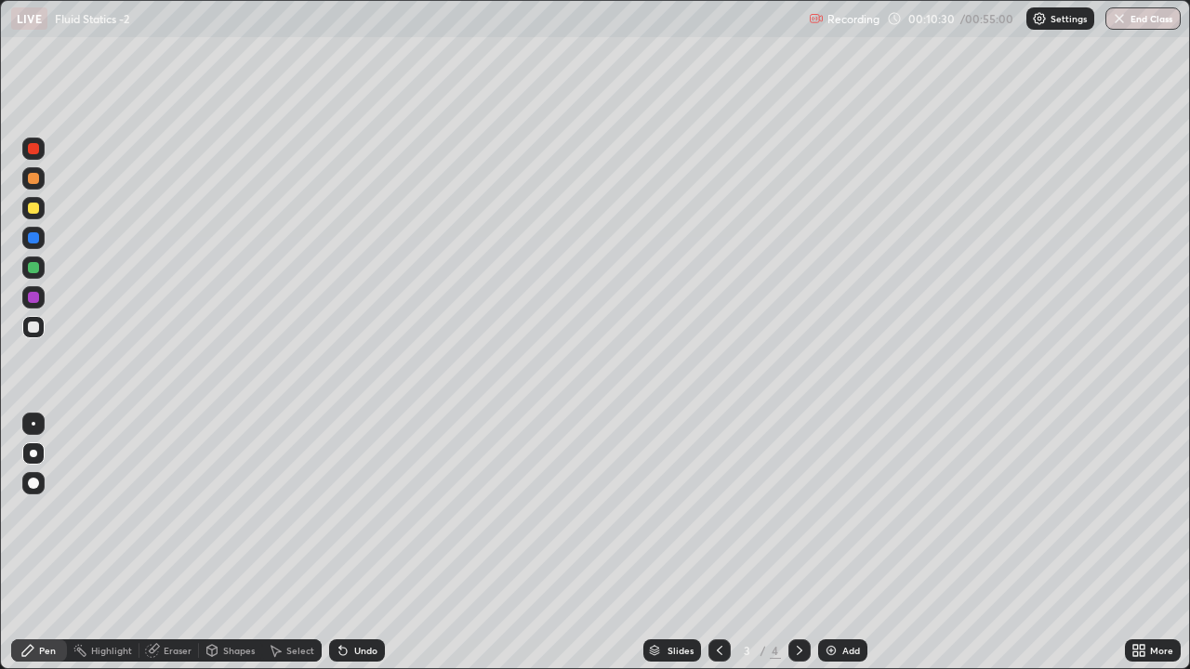
click at [800, 517] on icon at bounding box center [799, 650] width 15 height 15
click at [162, 517] on div "Eraser" at bounding box center [168, 651] width 59 height 22
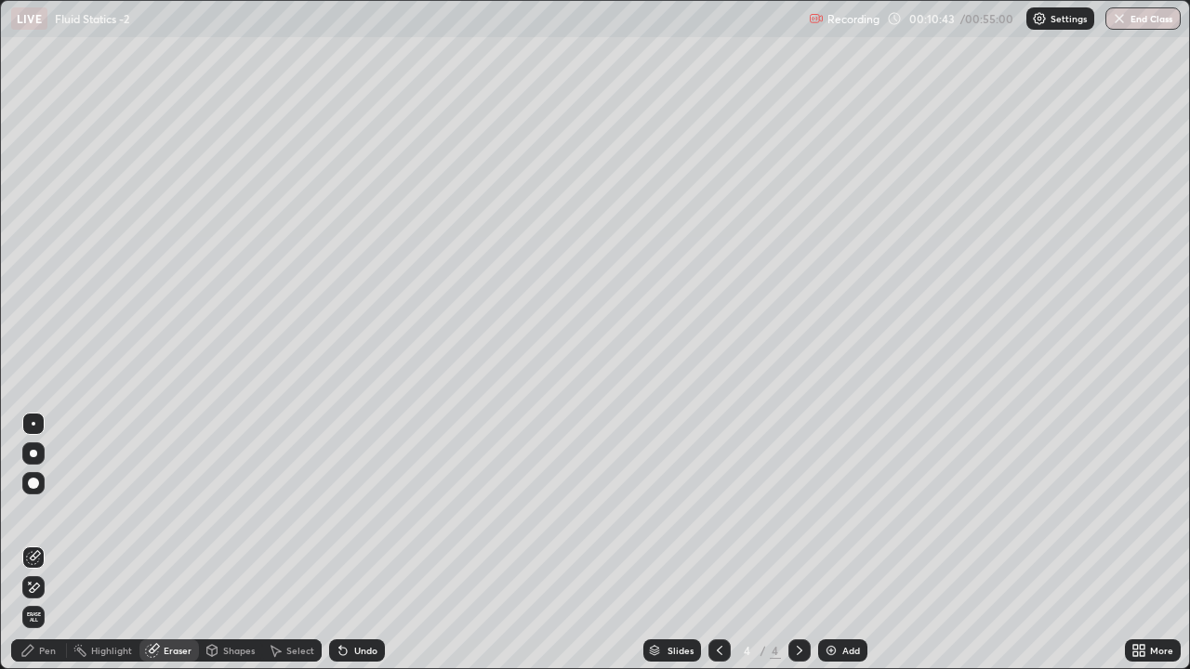
click at [30, 517] on icon at bounding box center [30, 583] width 2 height 2
click at [718, 517] on icon at bounding box center [719, 650] width 15 height 15
click at [800, 517] on icon at bounding box center [799, 650] width 15 height 15
click at [26, 517] on icon at bounding box center [27, 650] width 11 height 11
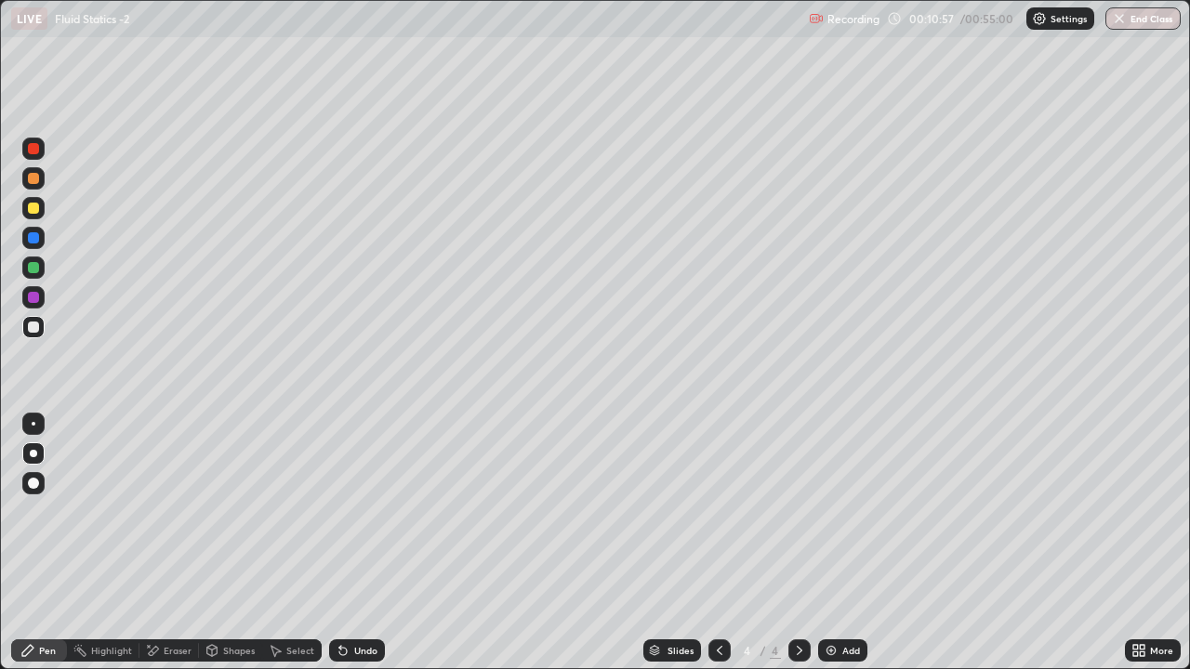
click at [354, 517] on div "Undo" at bounding box center [357, 651] width 56 height 22
click at [717, 517] on icon at bounding box center [720, 650] width 6 height 9
click at [800, 517] on icon at bounding box center [799, 650] width 15 height 15
click at [718, 517] on icon at bounding box center [719, 650] width 15 height 15
click at [798, 517] on icon at bounding box center [799, 650] width 15 height 15
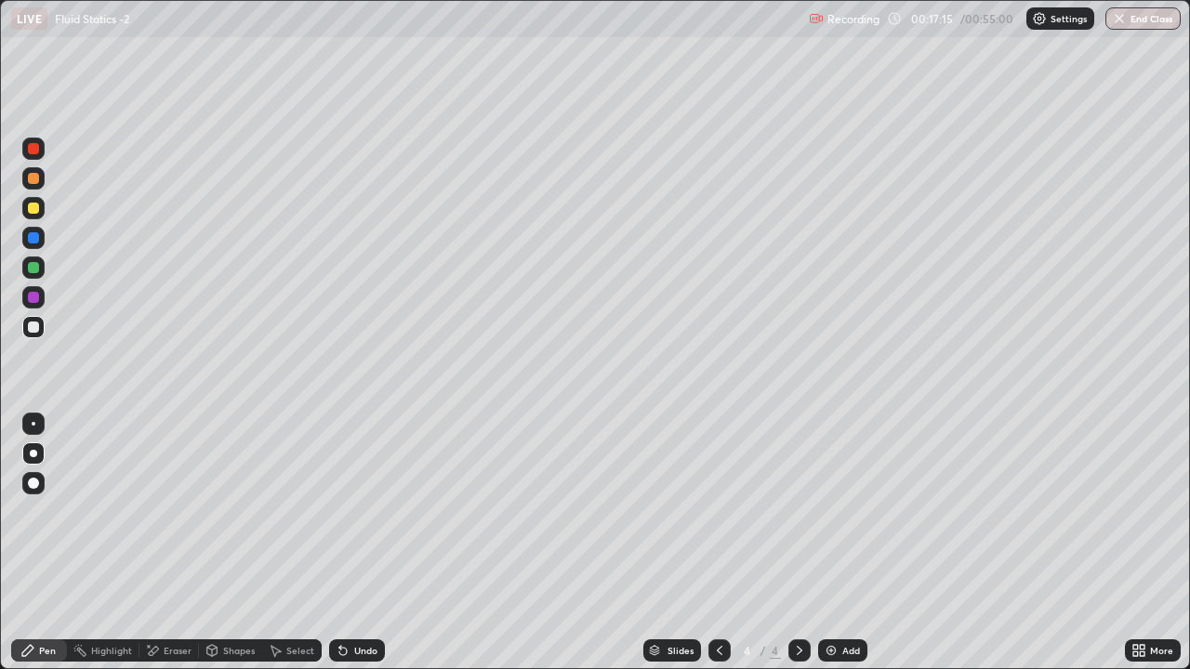
click at [34, 239] on div at bounding box center [33, 237] width 11 height 11
click at [28, 326] on div at bounding box center [33, 327] width 11 height 11
click at [363, 517] on div "Undo" at bounding box center [365, 650] width 23 height 9
click at [357, 517] on div "Undo" at bounding box center [365, 650] width 23 height 9
click at [359, 517] on div "Undo" at bounding box center [365, 650] width 23 height 9
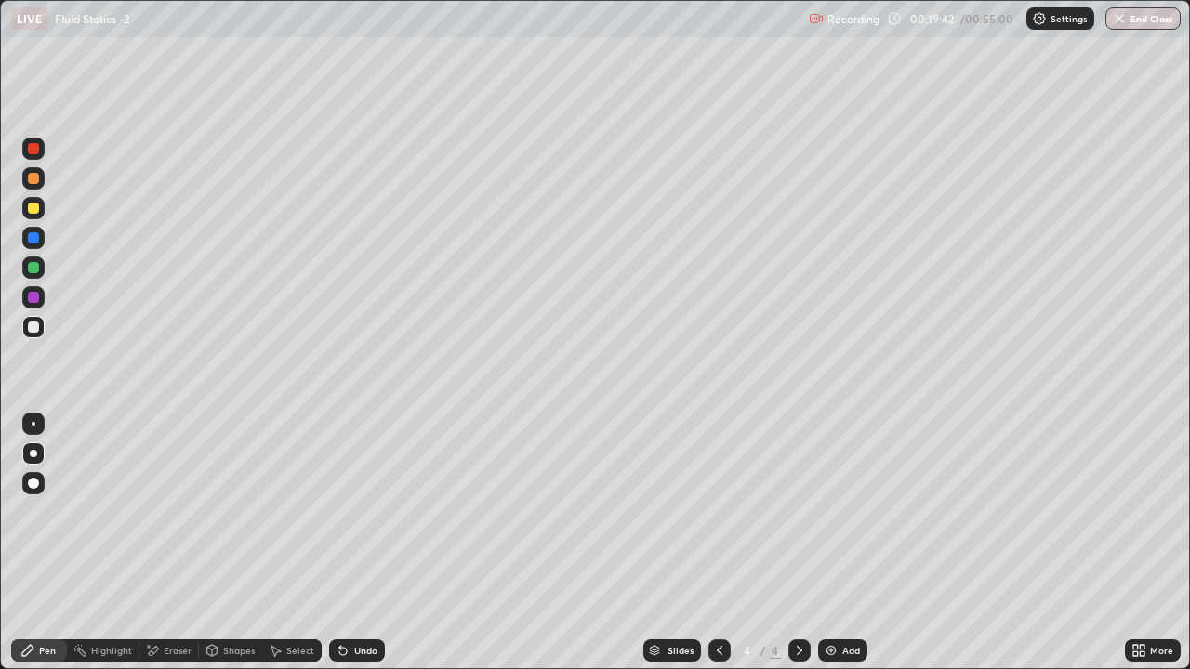
click at [172, 517] on div "Eraser" at bounding box center [178, 650] width 28 height 9
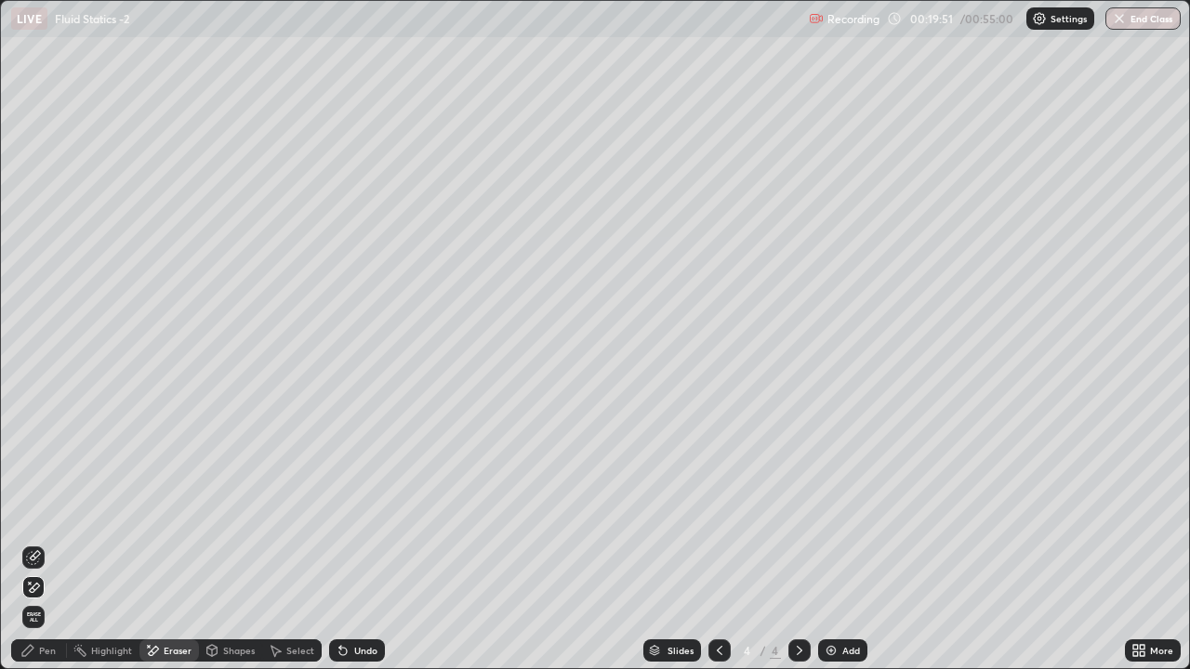
click at [56, 517] on div "Pen" at bounding box center [39, 651] width 56 height 22
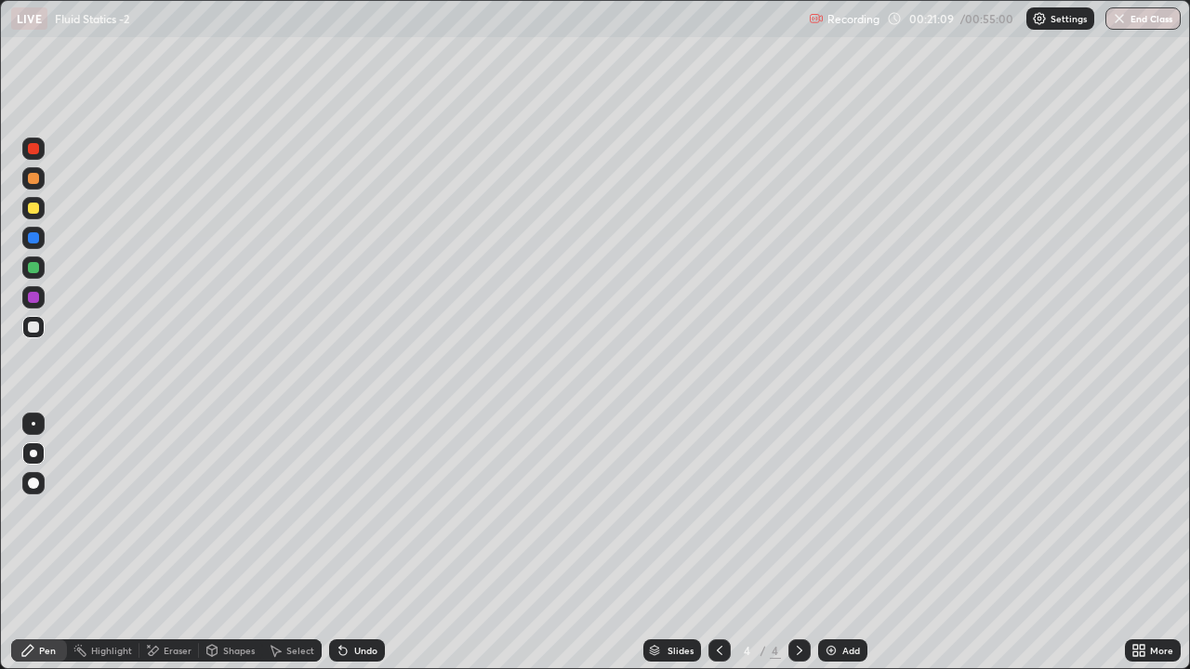
click at [34, 235] on div at bounding box center [33, 237] width 11 height 11
click at [35, 328] on div at bounding box center [33, 327] width 11 height 11
click at [360, 517] on div "Undo" at bounding box center [357, 651] width 56 height 22
click at [33, 334] on div at bounding box center [33, 327] width 22 height 22
click at [33, 239] on div at bounding box center [33, 237] width 11 height 11
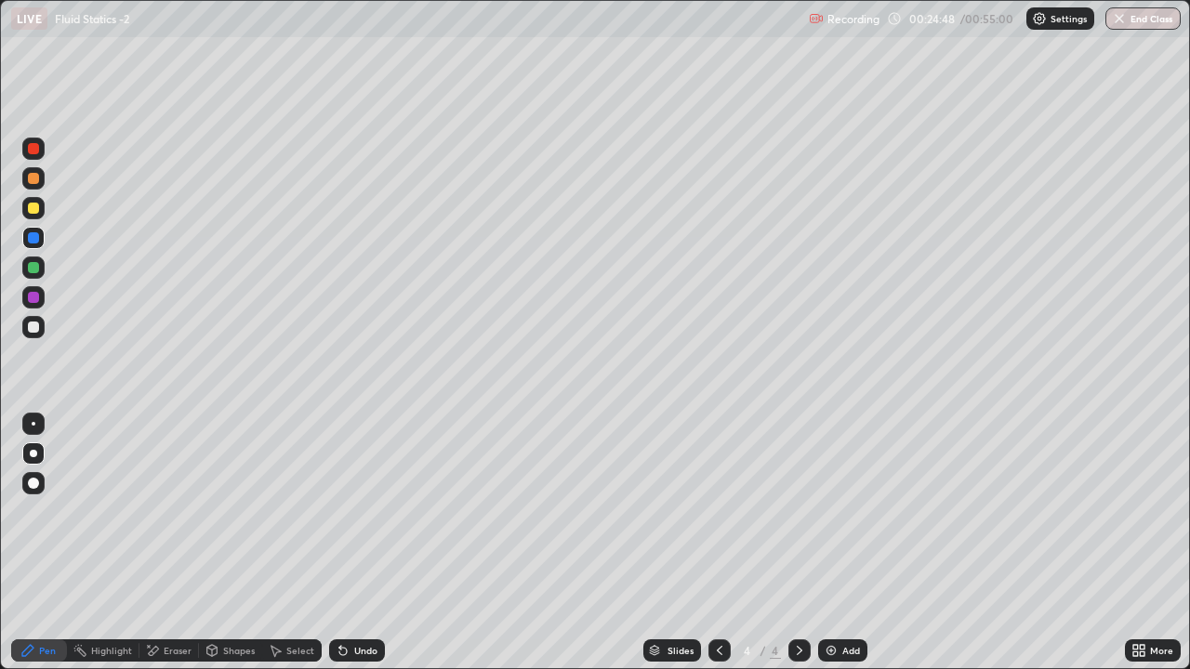
click at [33, 328] on div at bounding box center [33, 327] width 11 height 11
click at [368, 517] on div "Undo" at bounding box center [365, 650] width 23 height 9
click at [842, 517] on div "Add" at bounding box center [851, 650] width 18 height 9
click at [353, 517] on div "Undo" at bounding box center [357, 651] width 56 height 22
click at [348, 517] on div "Undo" at bounding box center [357, 651] width 56 height 22
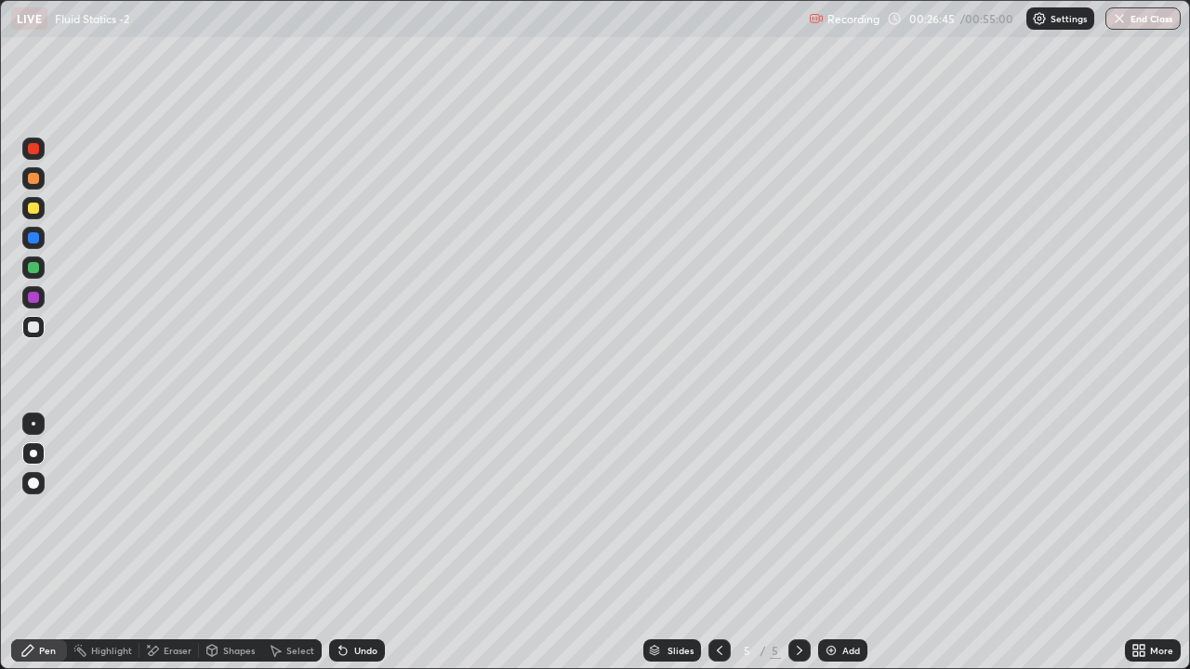
click at [717, 517] on icon at bounding box center [719, 650] width 15 height 15
click at [800, 517] on icon at bounding box center [799, 650] width 15 height 15
click at [718, 517] on icon at bounding box center [719, 650] width 15 height 15
click at [798, 517] on icon at bounding box center [799, 650] width 15 height 15
click at [33, 233] on div at bounding box center [33, 237] width 11 height 11
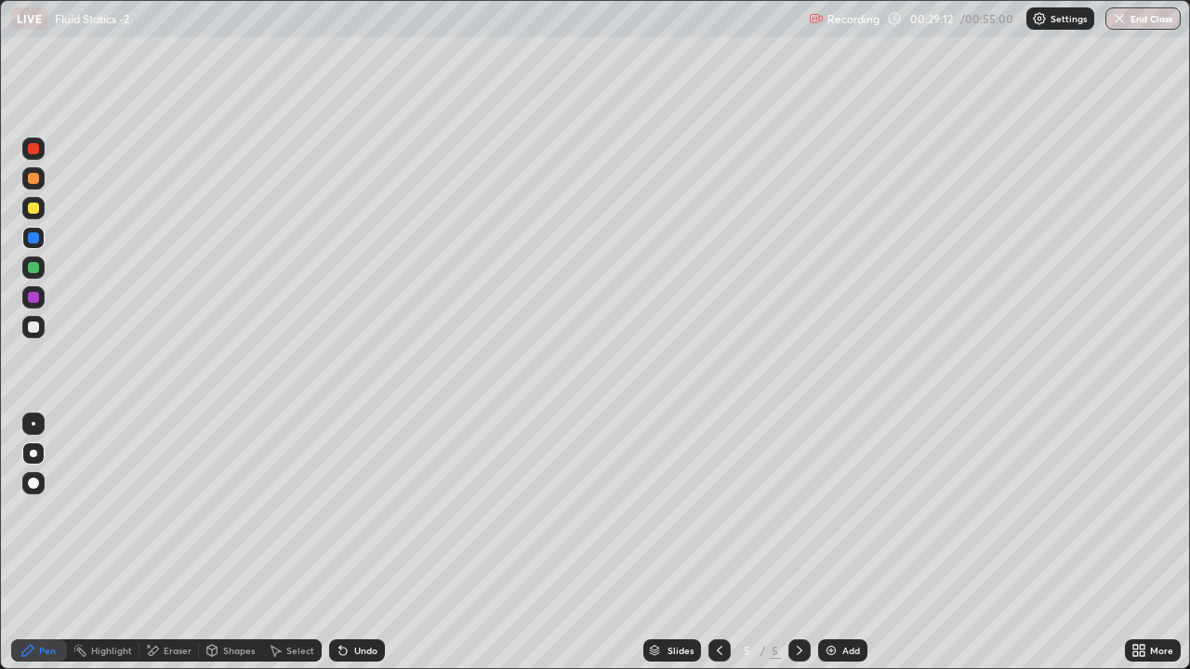
click at [31, 331] on div at bounding box center [33, 327] width 11 height 11
click at [42, 243] on div at bounding box center [33, 238] width 22 height 22
click at [37, 323] on div at bounding box center [33, 327] width 11 height 11
click at [44, 238] on div at bounding box center [33, 238] width 22 height 22
click at [33, 332] on div at bounding box center [33, 327] width 11 height 11
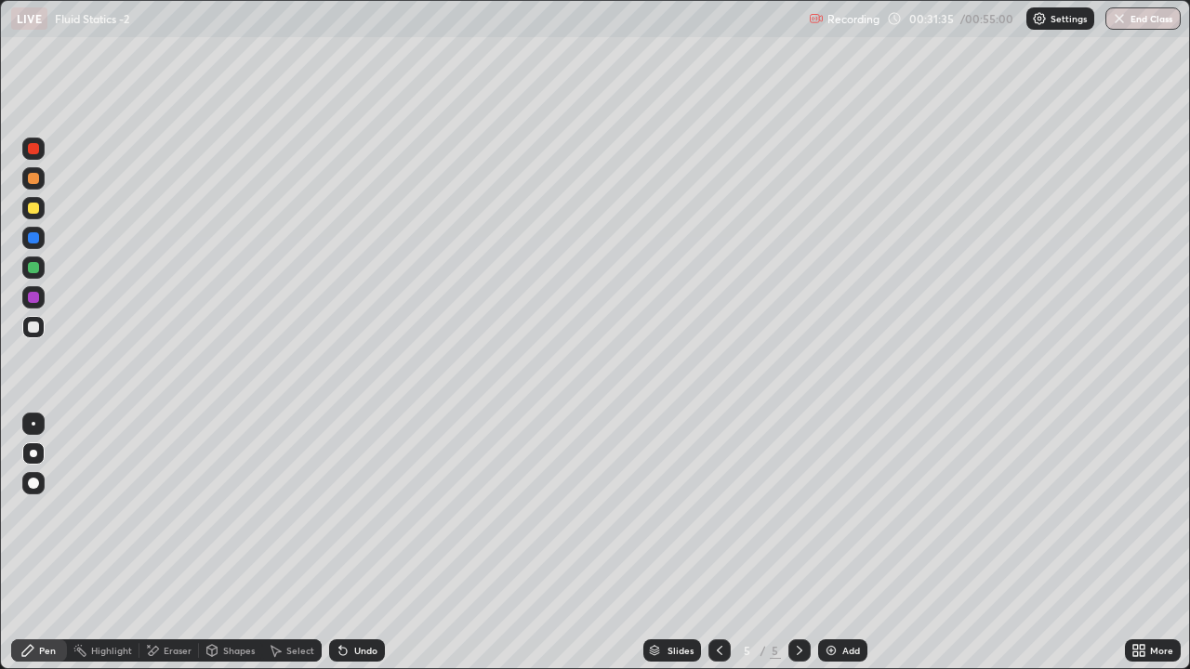
click at [718, 517] on icon at bounding box center [719, 650] width 15 height 15
click at [798, 517] on icon at bounding box center [799, 650] width 15 height 15
click at [718, 517] on icon at bounding box center [719, 650] width 15 height 15
click at [800, 517] on icon at bounding box center [799, 650] width 15 height 15
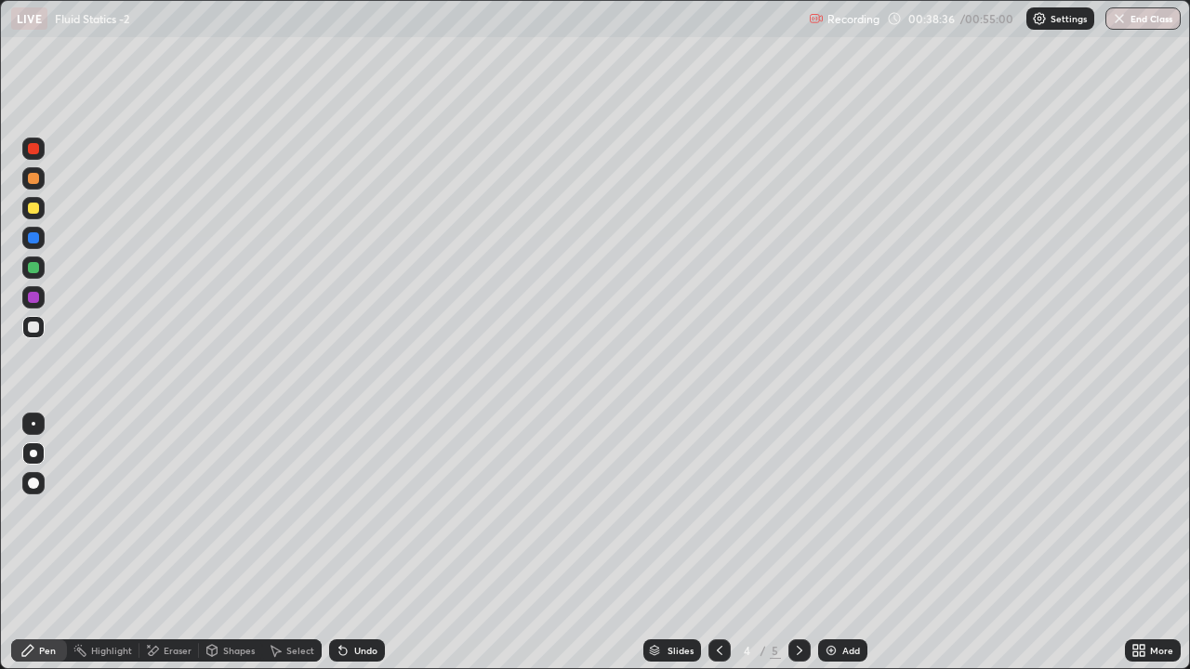
click at [797, 517] on div at bounding box center [799, 651] width 22 height 22
click at [722, 517] on icon at bounding box center [719, 650] width 15 height 15
click at [720, 517] on icon at bounding box center [719, 650] width 15 height 15
click at [719, 517] on icon at bounding box center [719, 650] width 15 height 15
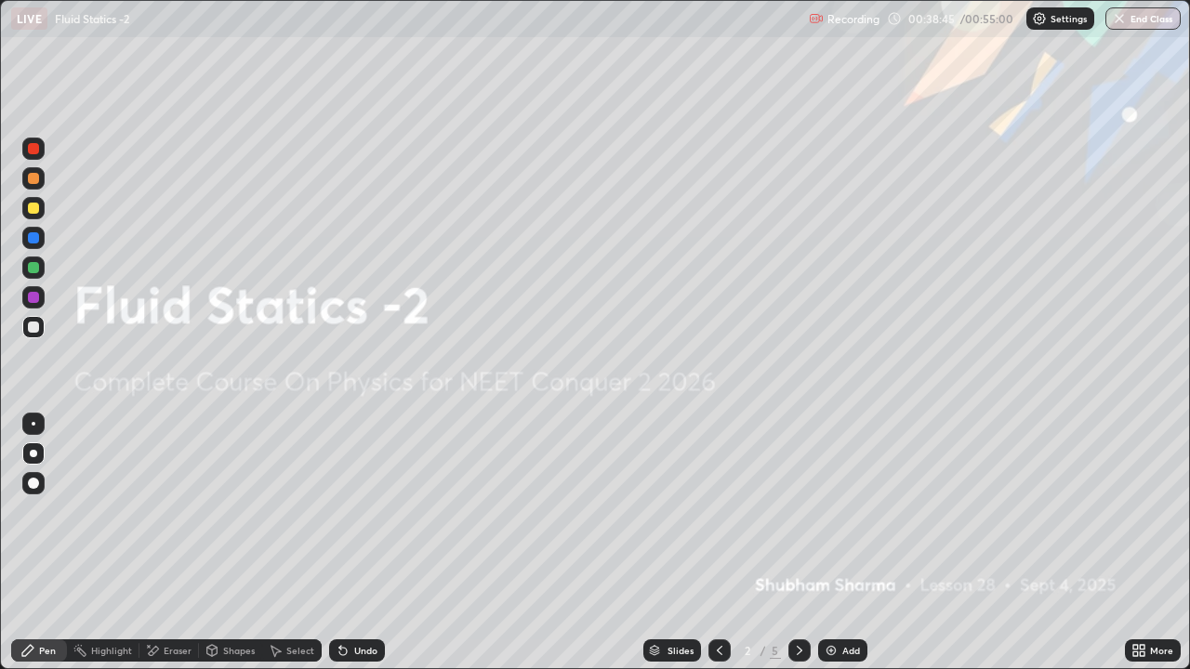
click at [797, 517] on icon at bounding box center [800, 650] width 6 height 9
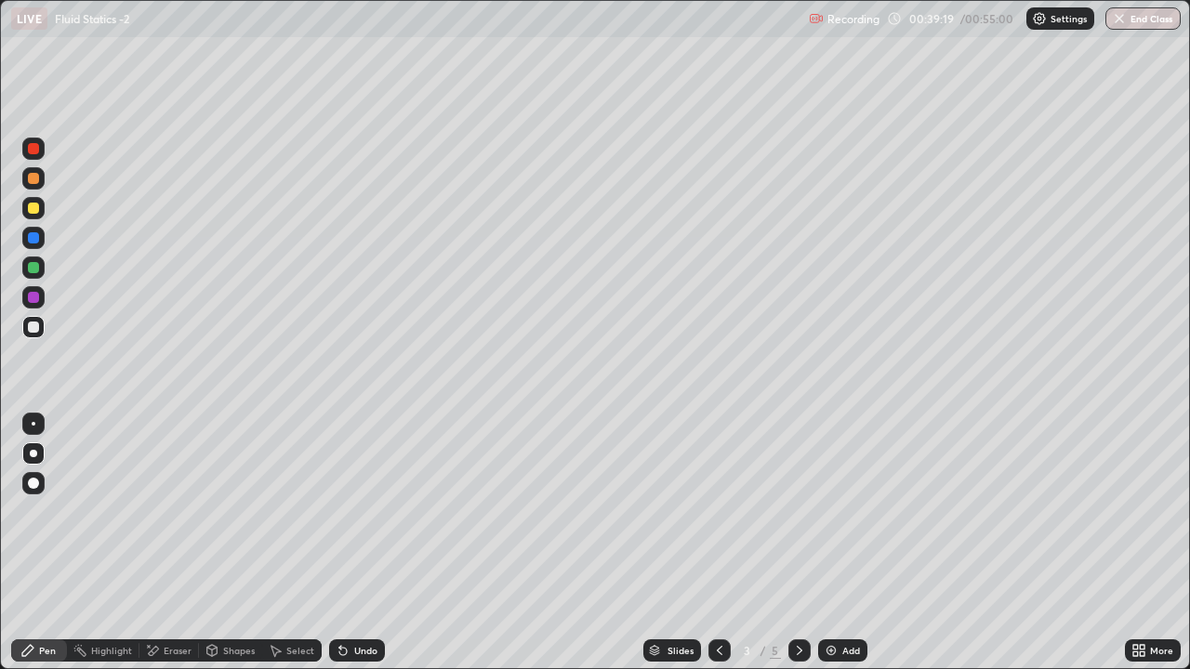
click at [797, 517] on icon at bounding box center [799, 650] width 15 height 15
click at [798, 517] on icon at bounding box center [799, 650] width 15 height 15
click at [847, 517] on div "Add" at bounding box center [851, 650] width 18 height 9
click at [344, 517] on icon at bounding box center [343, 650] width 15 height 15
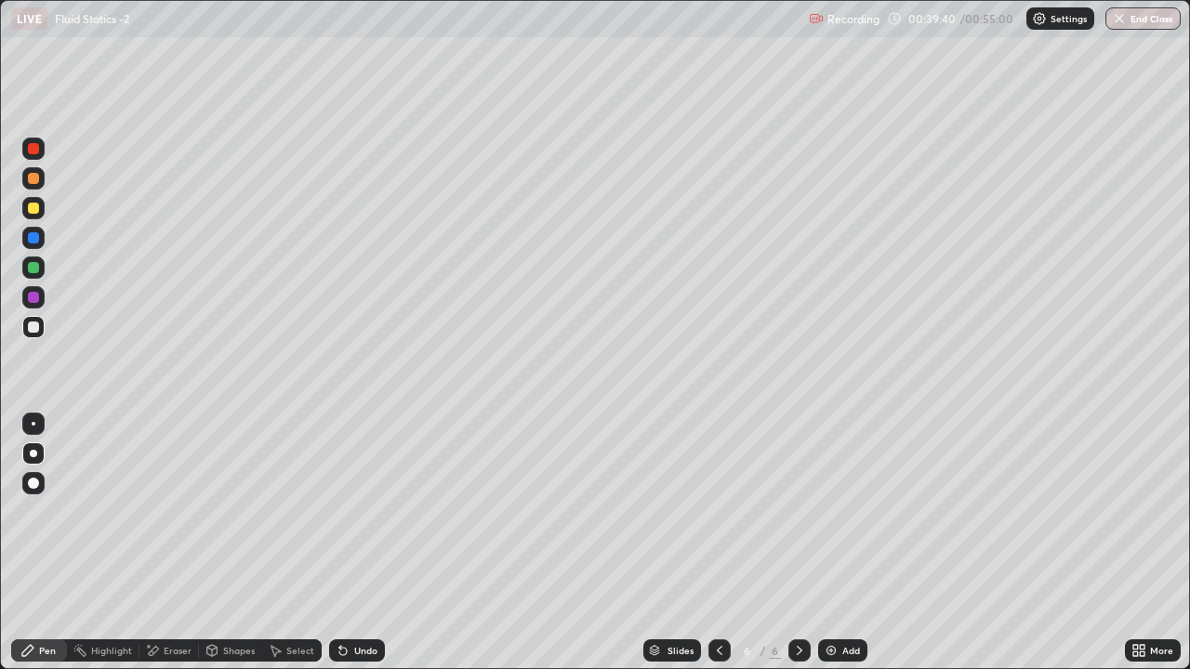
click at [354, 517] on div "Undo" at bounding box center [365, 650] width 23 height 9
click at [353, 517] on div "Undo" at bounding box center [357, 651] width 56 height 22
click at [168, 517] on div "Eraser" at bounding box center [178, 650] width 28 height 9
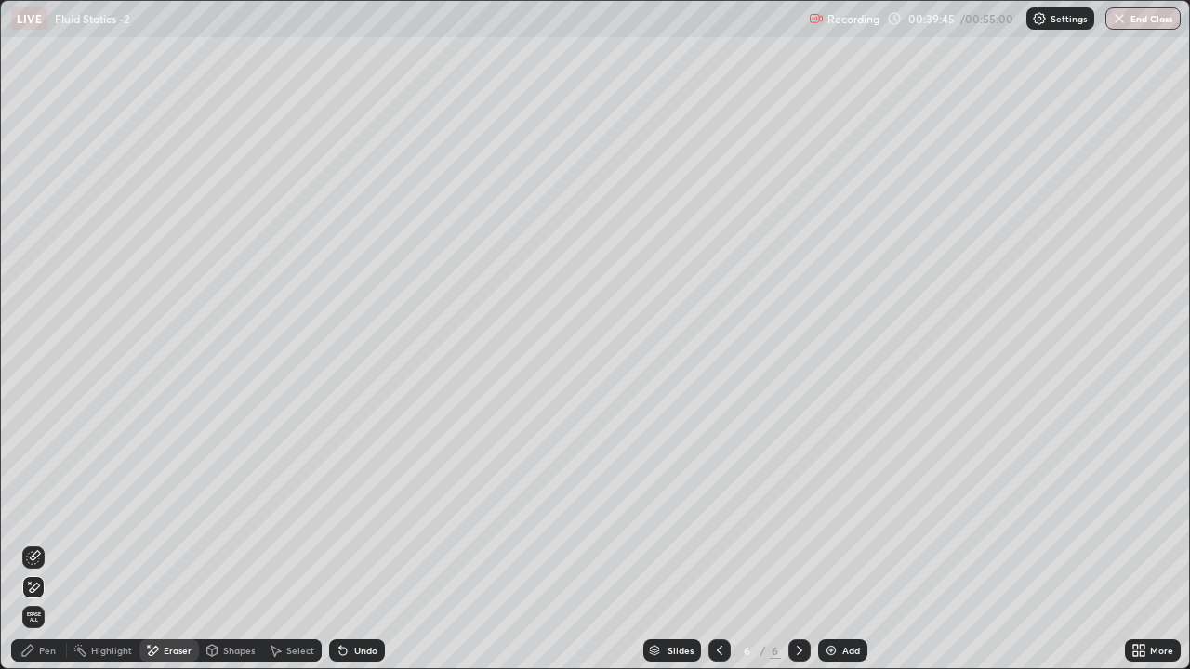
click at [32, 517] on icon at bounding box center [35, 555] width 10 height 9
click at [37, 517] on div "Pen" at bounding box center [39, 651] width 56 height 22
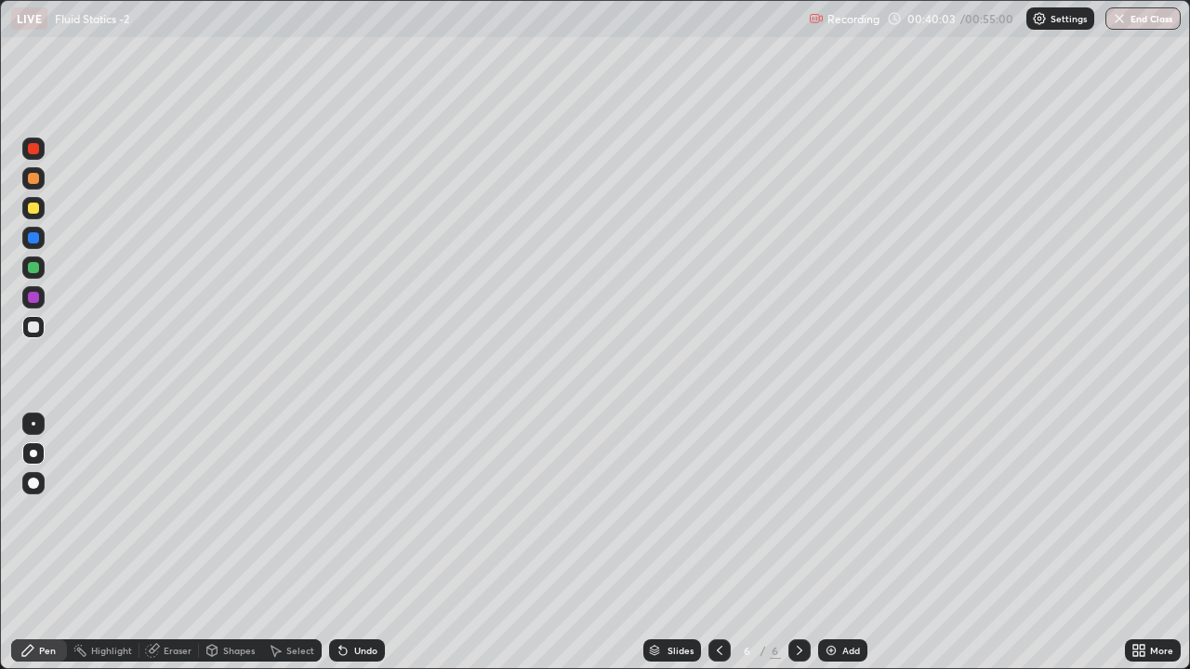
click at [234, 517] on div "Shapes" at bounding box center [239, 650] width 32 height 9
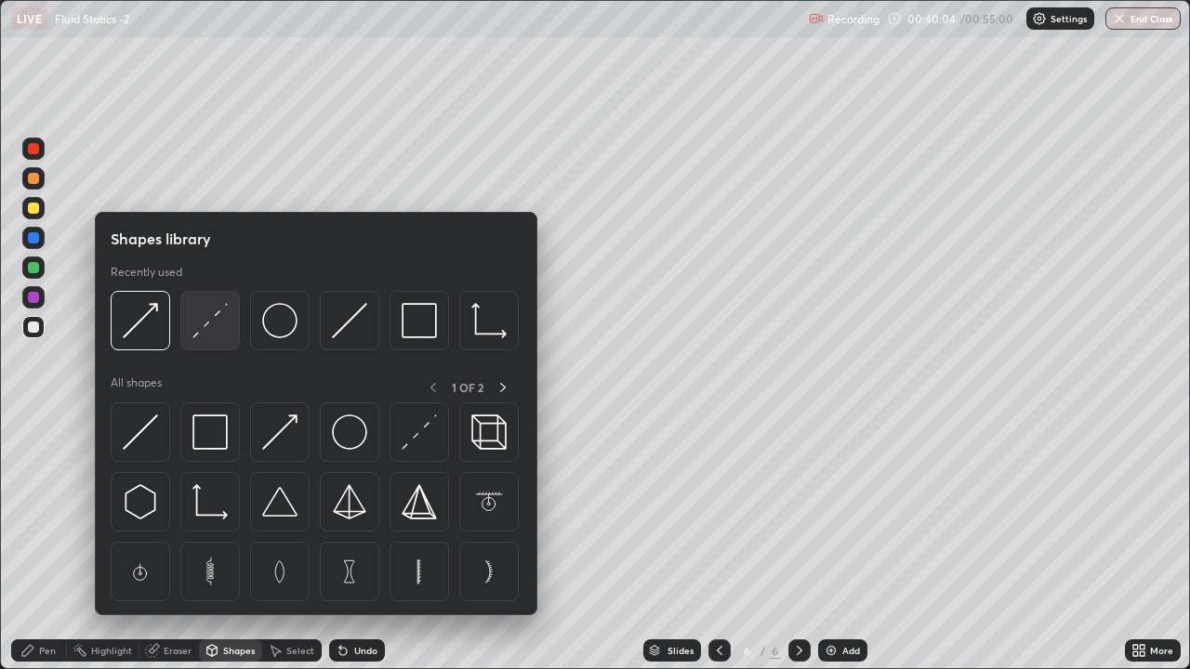
click at [205, 329] on img at bounding box center [209, 320] width 35 height 35
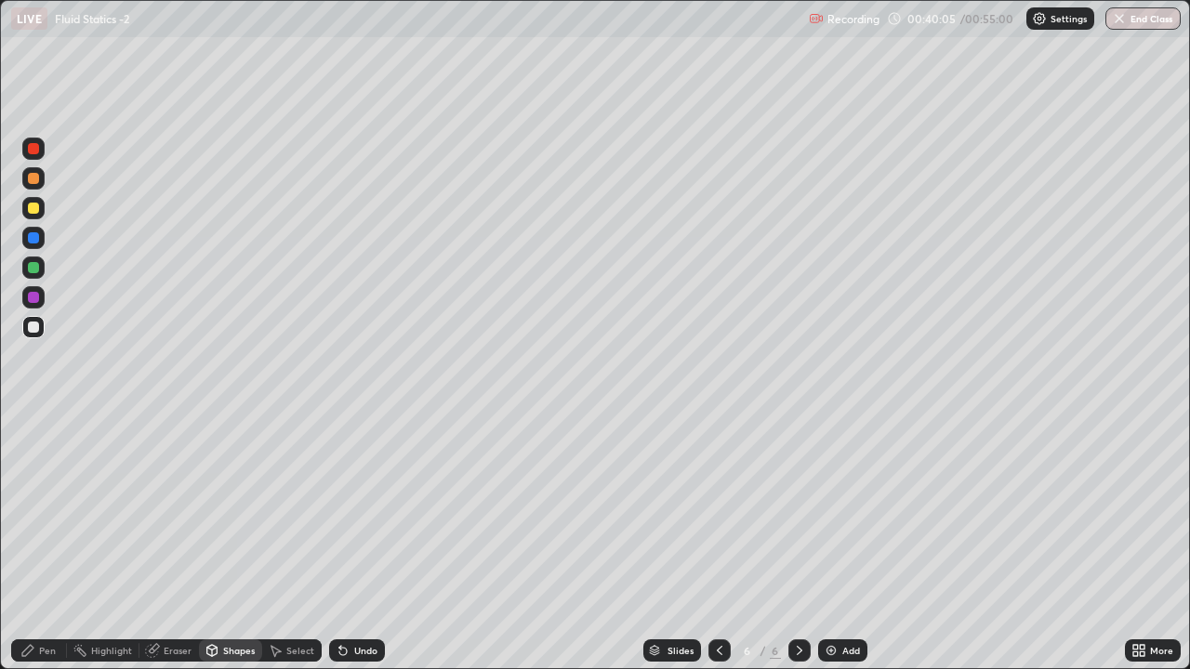
click at [37, 209] on div at bounding box center [33, 208] width 11 height 11
click at [20, 517] on div "Pen" at bounding box center [39, 651] width 56 height 22
click at [303, 517] on div "Select" at bounding box center [291, 651] width 59 height 22
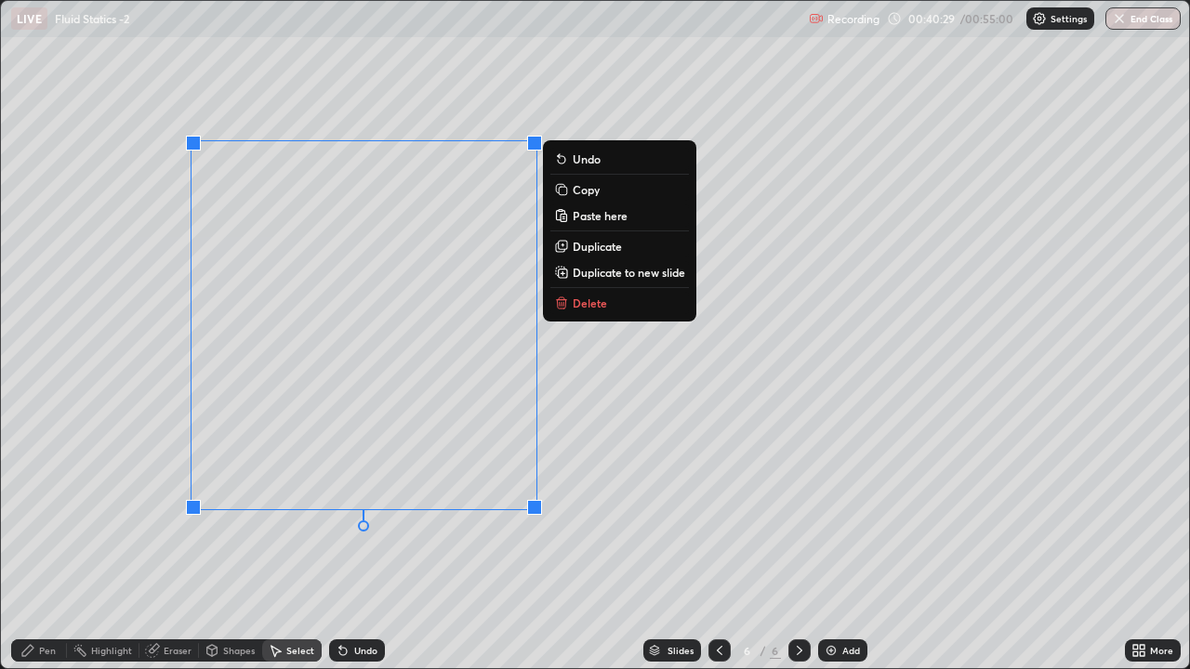
click at [588, 192] on p "Copy" at bounding box center [586, 189] width 27 height 15
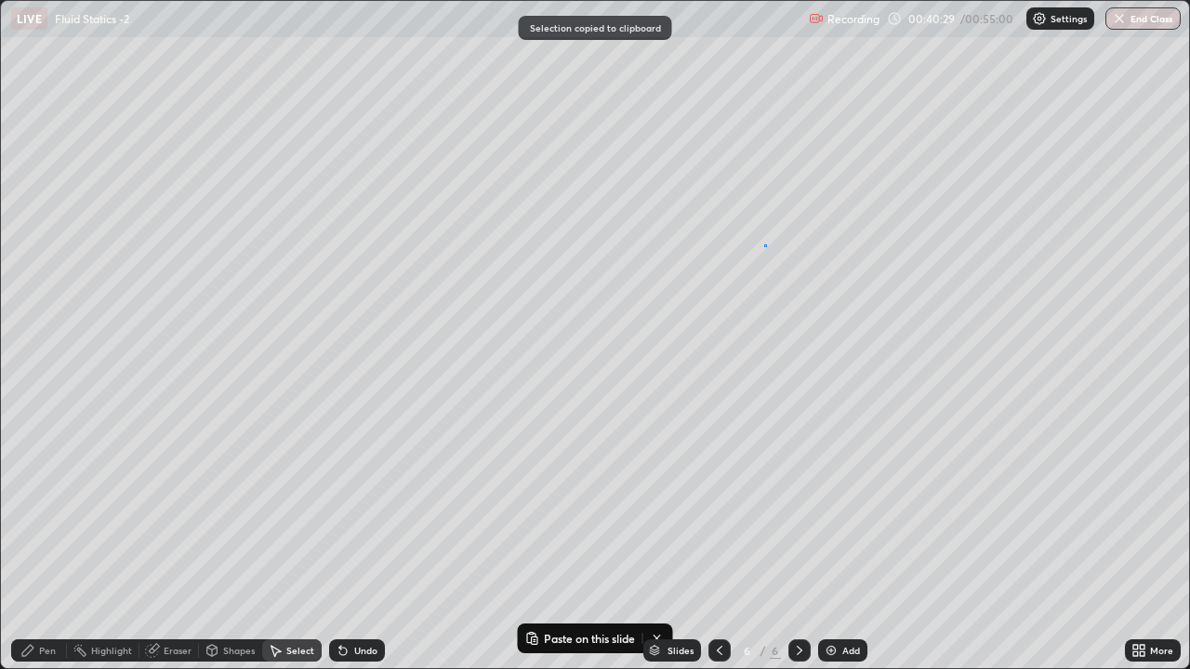
click at [764, 246] on div "0 ° Undo Copy Paste here Duplicate Duplicate to new slide Delete" at bounding box center [595, 335] width 1188 height 668
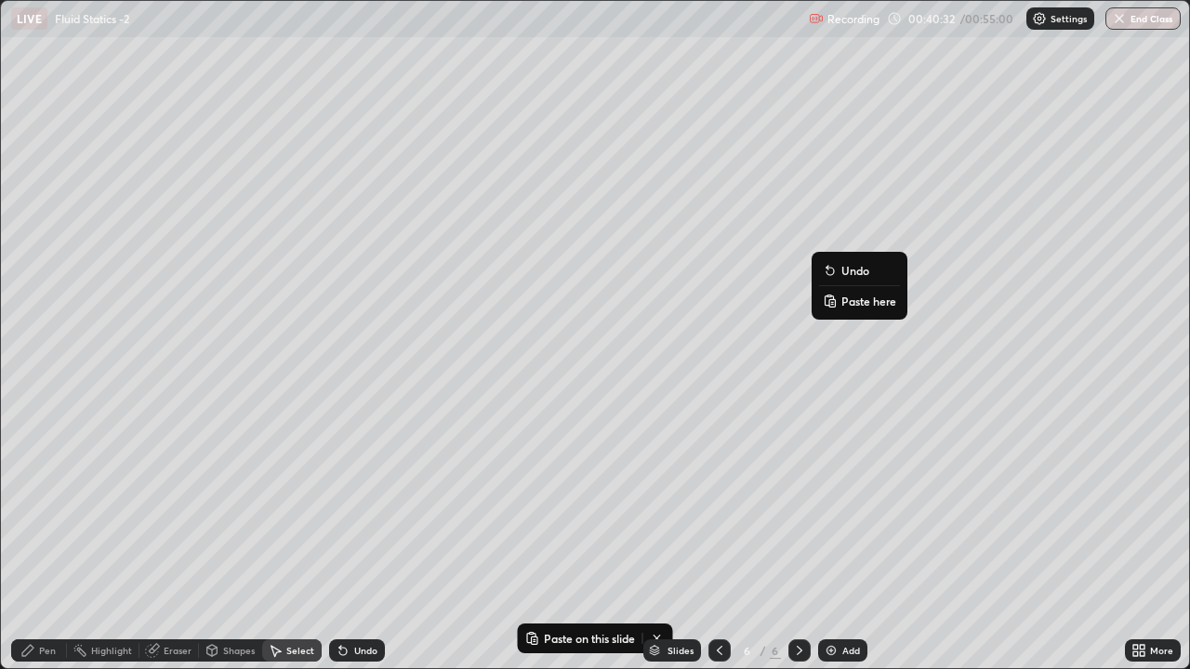
click at [853, 298] on p "Paste here" at bounding box center [868, 301] width 55 height 15
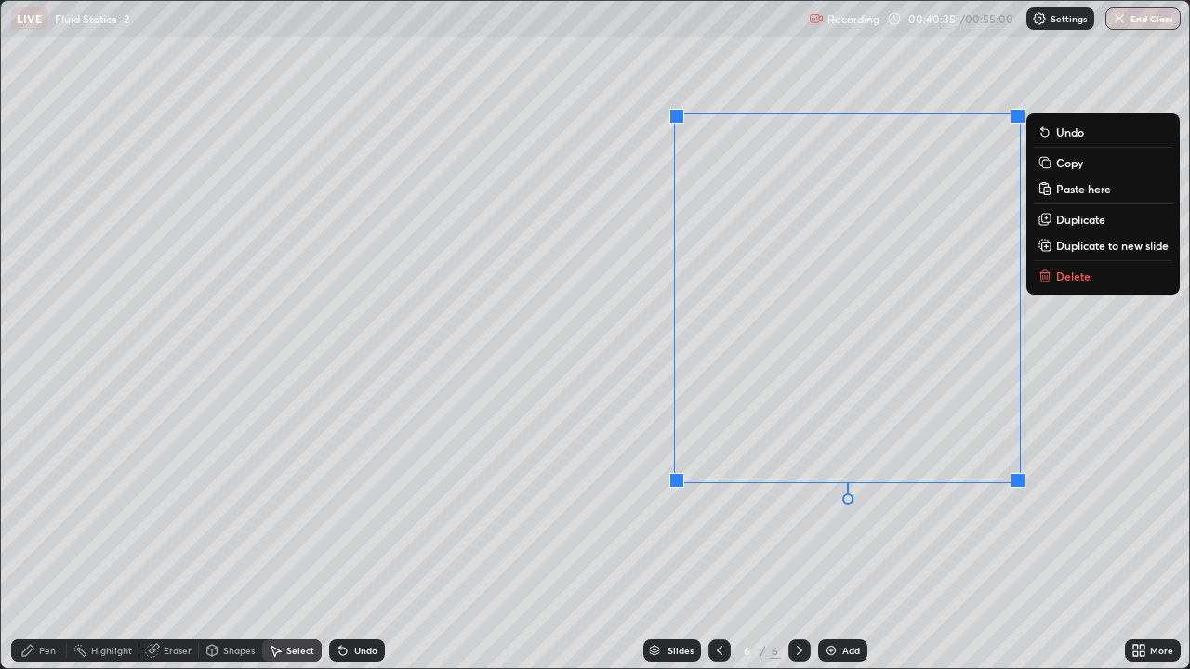
click at [41, 517] on div "Pen" at bounding box center [47, 650] width 17 height 9
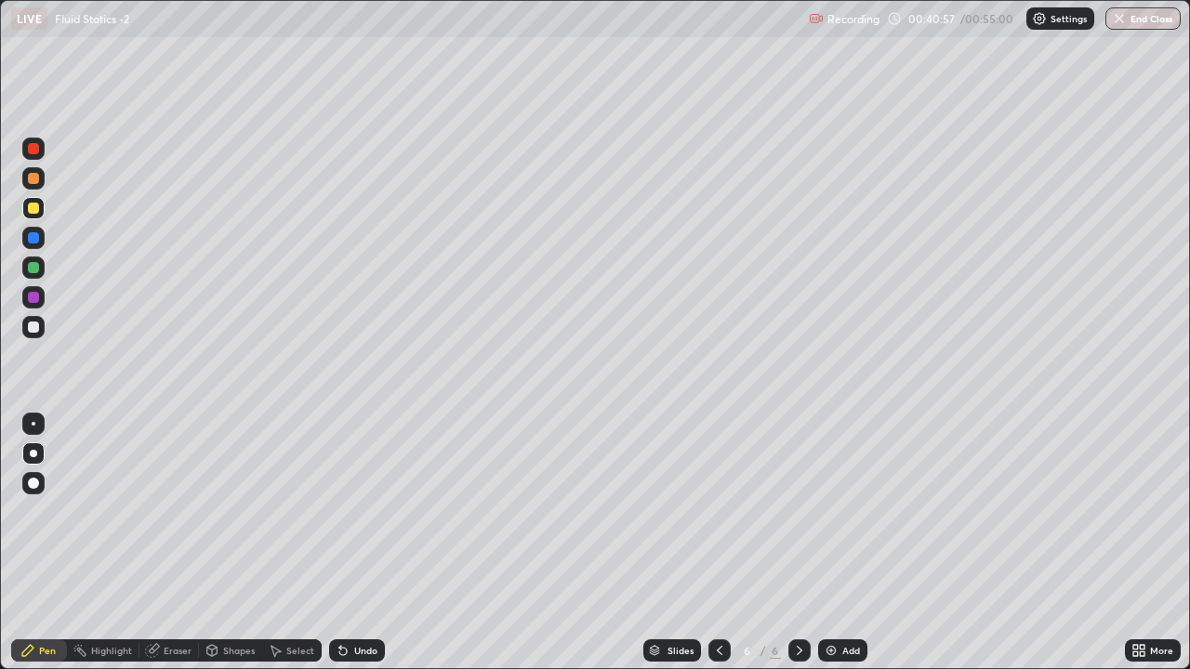
click at [376, 517] on div "Undo" at bounding box center [357, 651] width 56 height 22
click at [44, 331] on div at bounding box center [33, 327] width 22 height 22
click at [169, 517] on div "Eraser" at bounding box center [178, 650] width 28 height 9
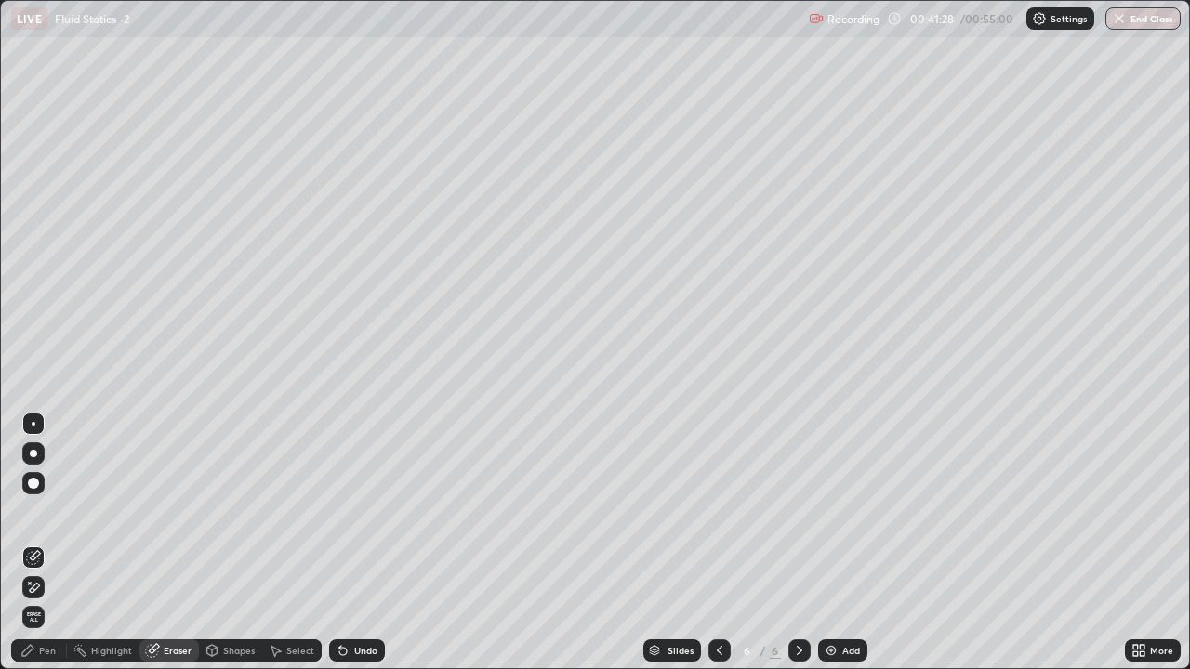
click at [363, 517] on div "Undo" at bounding box center [365, 650] width 23 height 9
click at [362, 517] on div "Undo" at bounding box center [357, 651] width 56 height 22
click at [363, 517] on div "Undo" at bounding box center [357, 651] width 56 height 22
click at [51, 517] on div "Pen" at bounding box center [47, 650] width 17 height 9
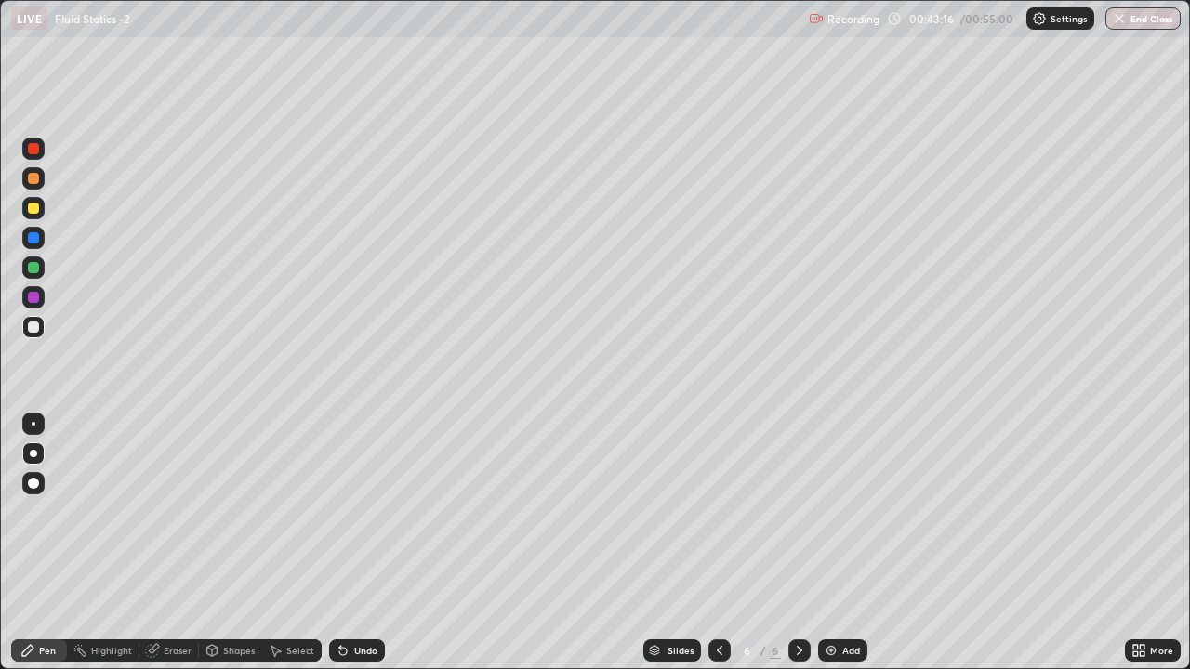
click at [364, 517] on div "Undo" at bounding box center [365, 650] width 23 height 9
click at [112, 517] on div "Highlight" at bounding box center [111, 650] width 41 height 9
click at [182, 517] on div "Eraser" at bounding box center [168, 651] width 59 height 22
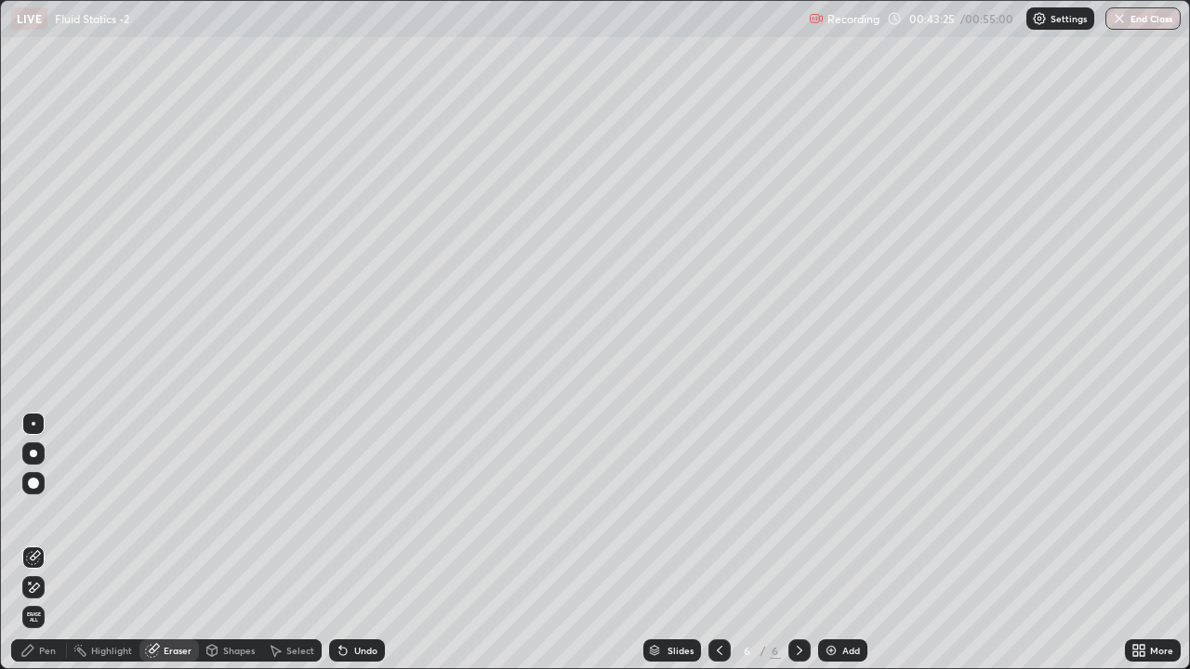
click at [43, 517] on div "Pen" at bounding box center [47, 650] width 17 height 9
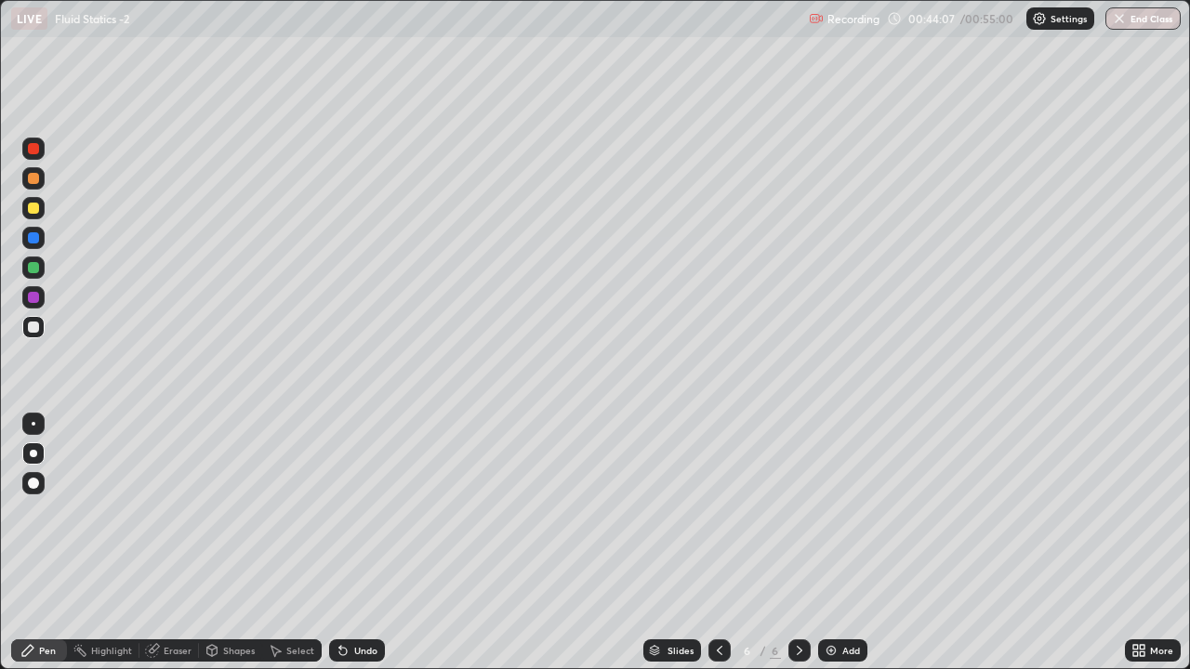
click at [848, 517] on div "Add" at bounding box center [851, 650] width 18 height 9
click at [159, 517] on div "Eraser" at bounding box center [168, 651] width 59 height 22
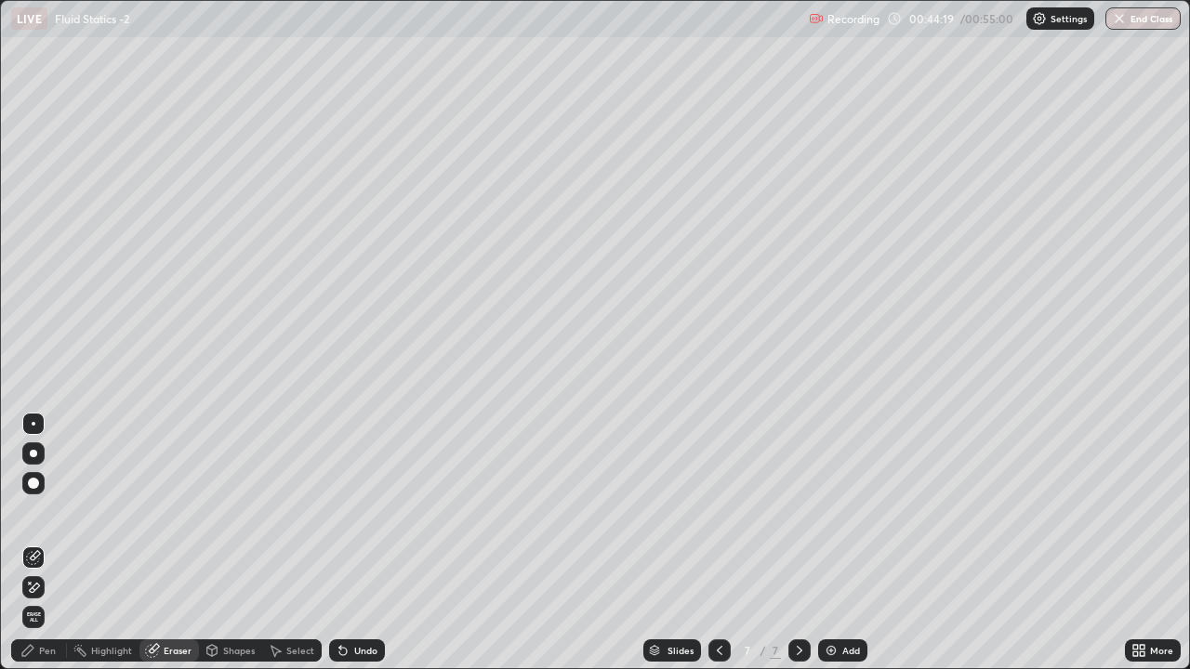
click at [52, 517] on div "Pen" at bounding box center [47, 650] width 17 height 9
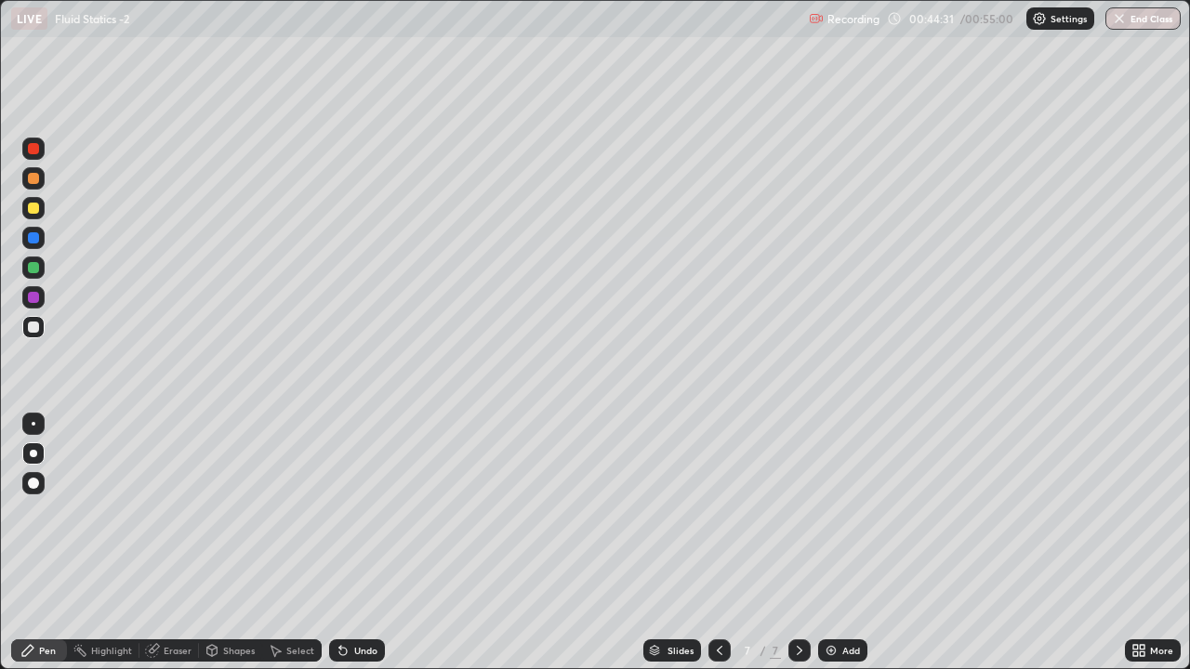
click at [341, 517] on icon at bounding box center [342, 651] width 7 height 7
click at [717, 517] on icon at bounding box center [720, 650] width 6 height 9
click at [338, 517] on div "Undo" at bounding box center [357, 651] width 56 height 22
click at [336, 517] on div "Undo" at bounding box center [357, 651] width 56 height 22
click at [339, 517] on icon at bounding box center [342, 651] width 7 height 7
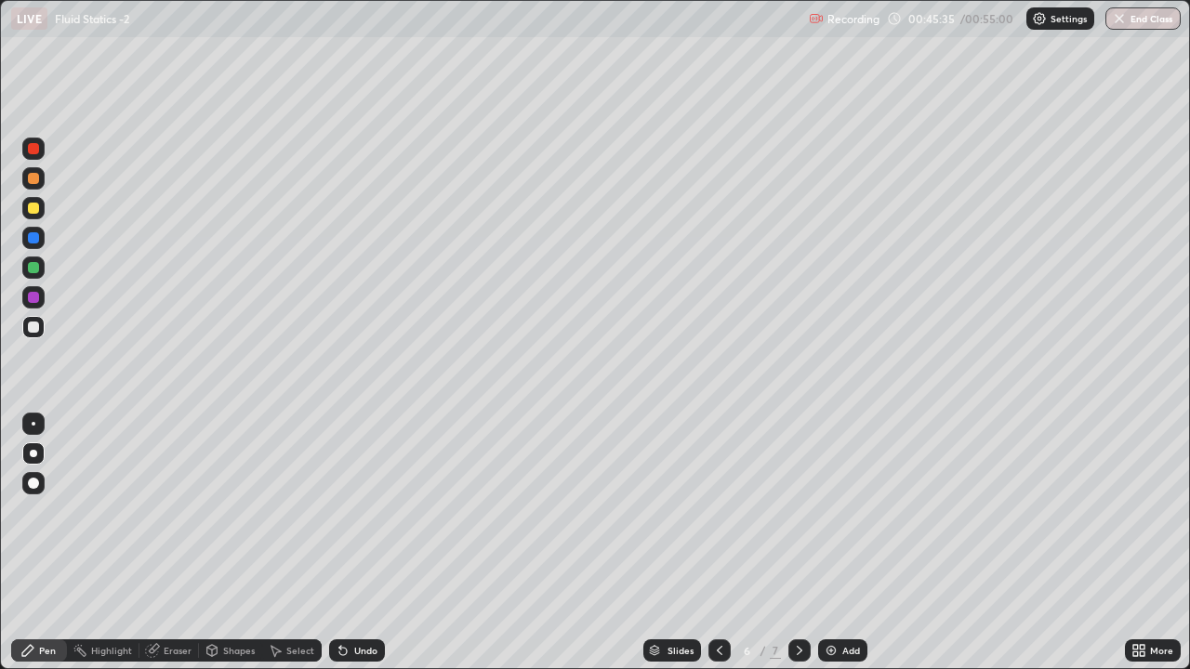
click at [330, 517] on div "Undo" at bounding box center [357, 651] width 56 height 22
click at [218, 517] on div "Shapes" at bounding box center [230, 651] width 63 height 22
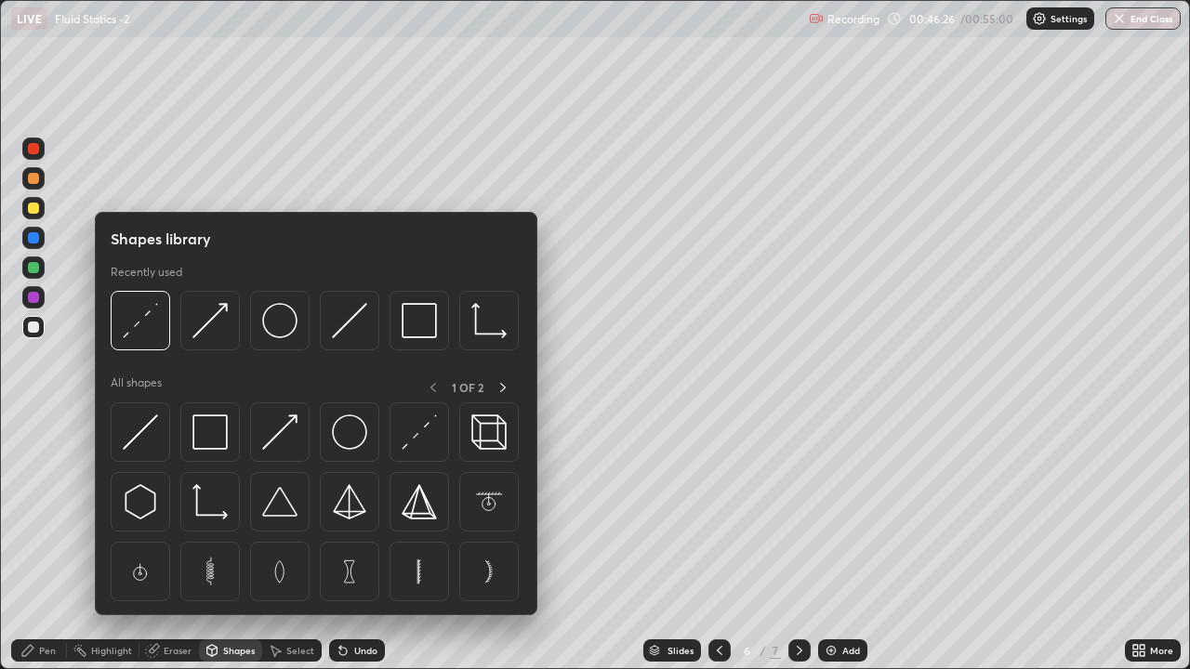
click at [165, 517] on div "Eraser" at bounding box center [178, 650] width 28 height 9
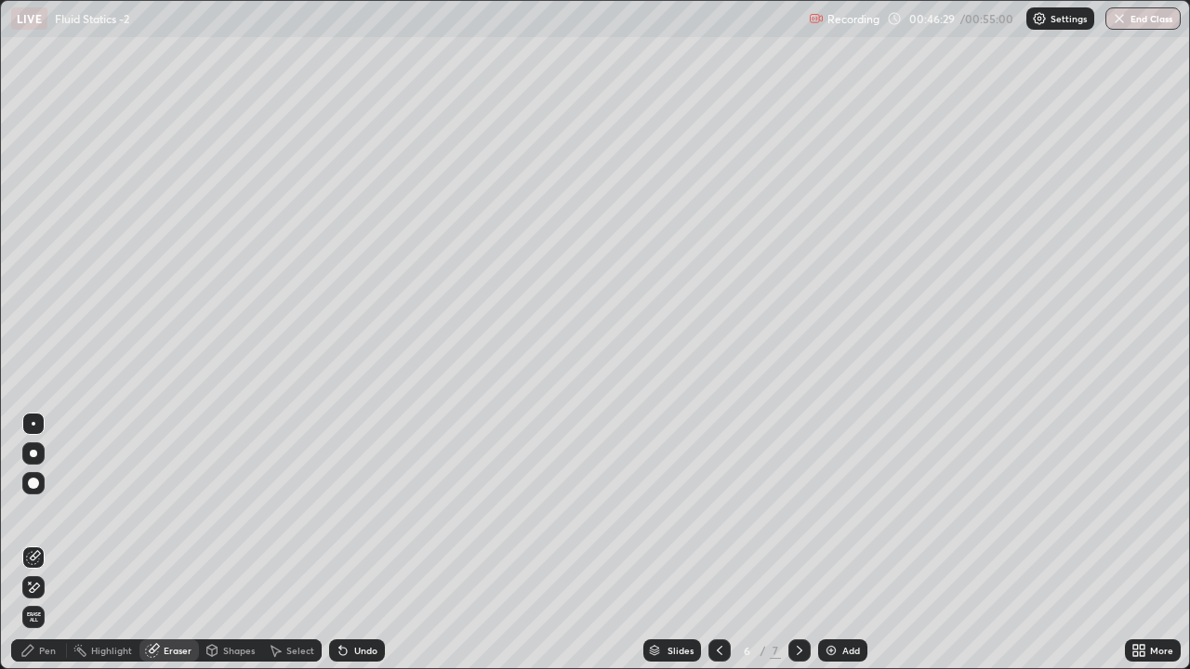
click at [42, 517] on div "Pen" at bounding box center [47, 650] width 17 height 9
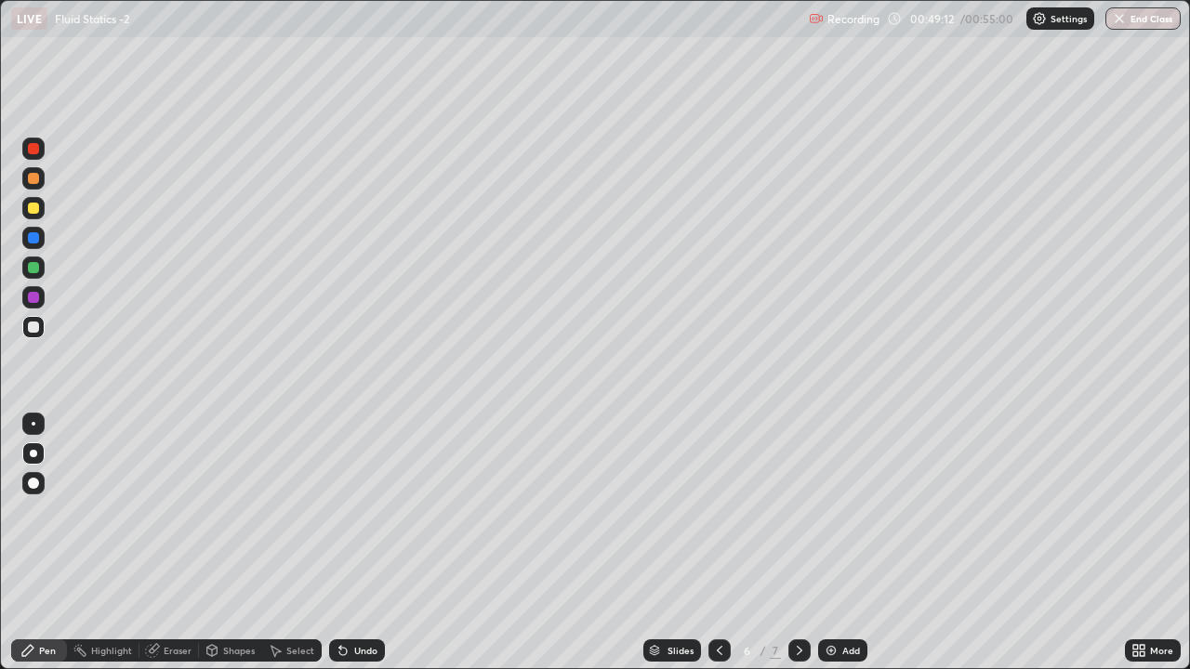
click at [796, 517] on icon at bounding box center [799, 650] width 15 height 15
click at [1131, 22] on button "End Class" at bounding box center [1142, 18] width 75 height 22
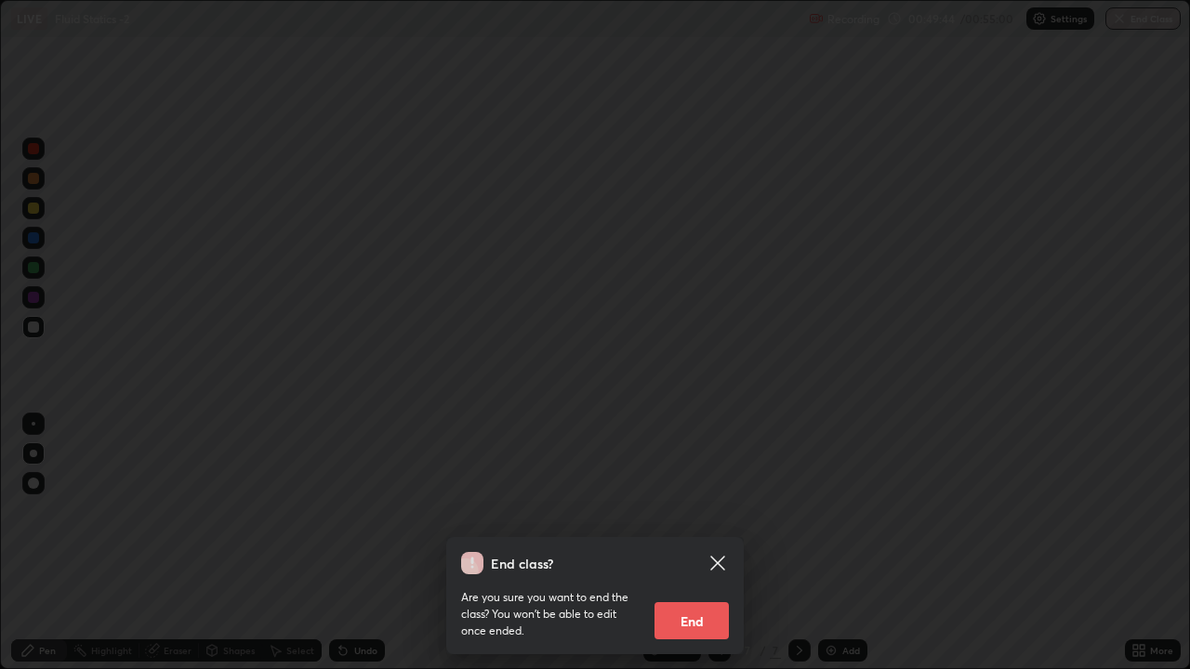
click at [720, 517] on button "End" at bounding box center [691, 620] width 74 height 37
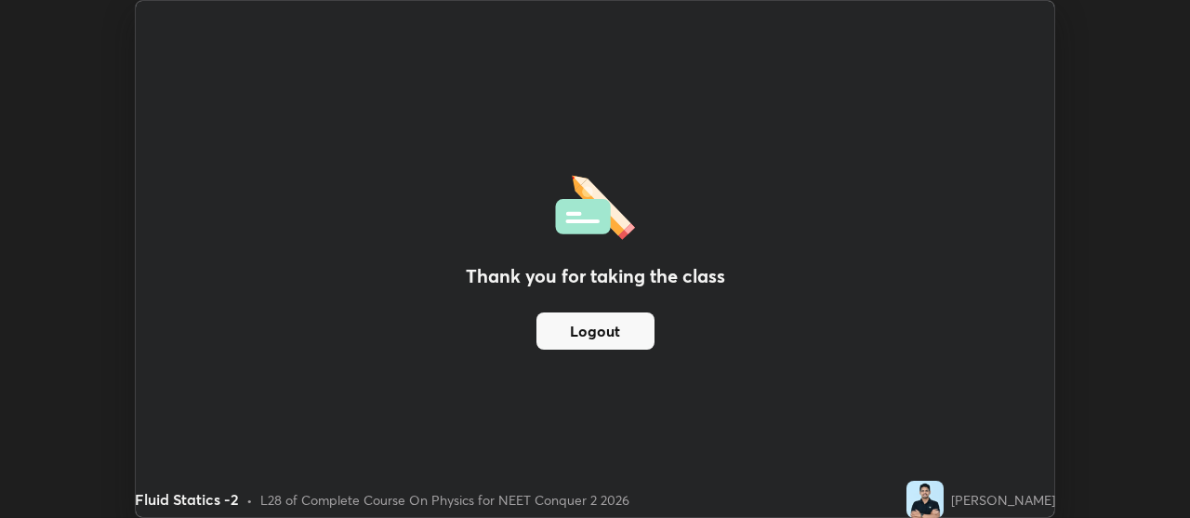
scroll to position [92449, 91777]
